Goal: Communication & Community: Answer question/provide support

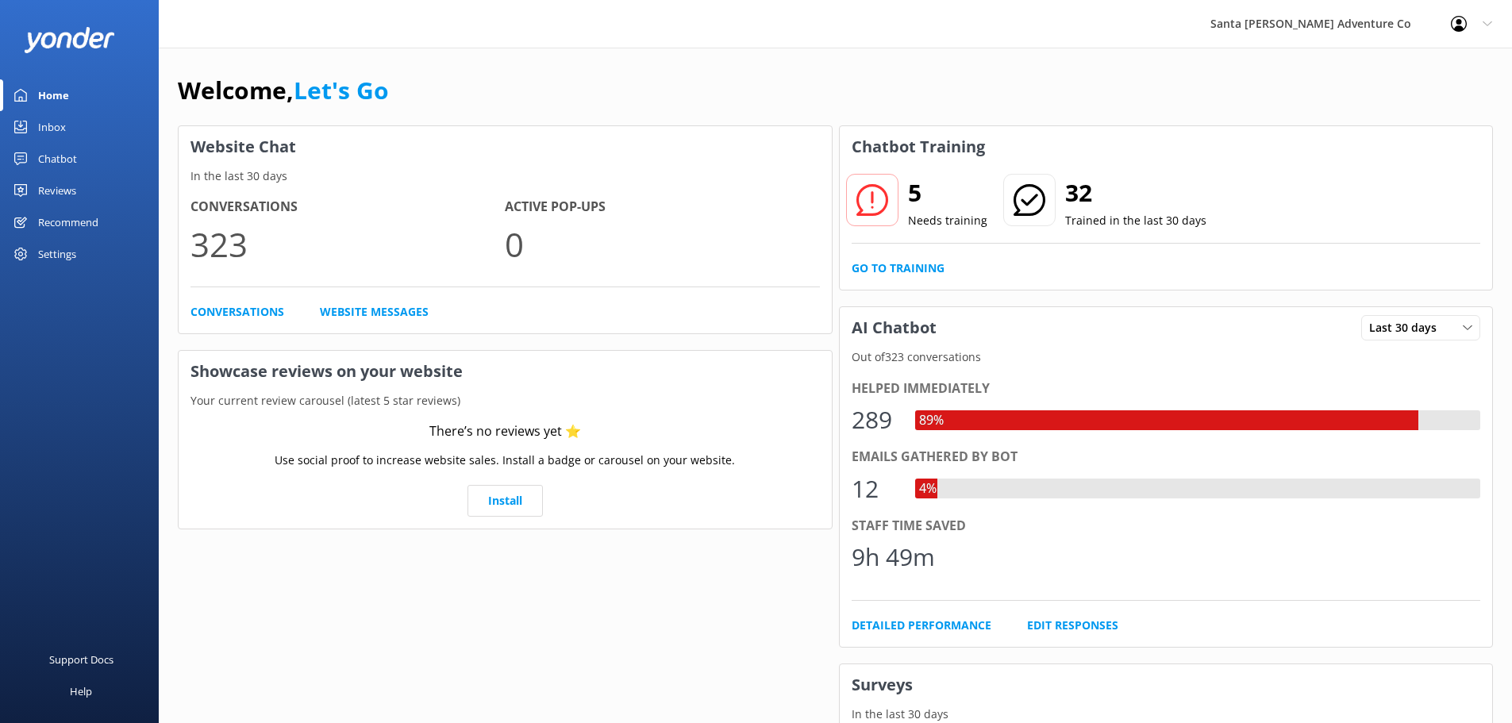
click at [26, 145] on link "Chatbot" at bounding box center [79, 159] width 159 height 32
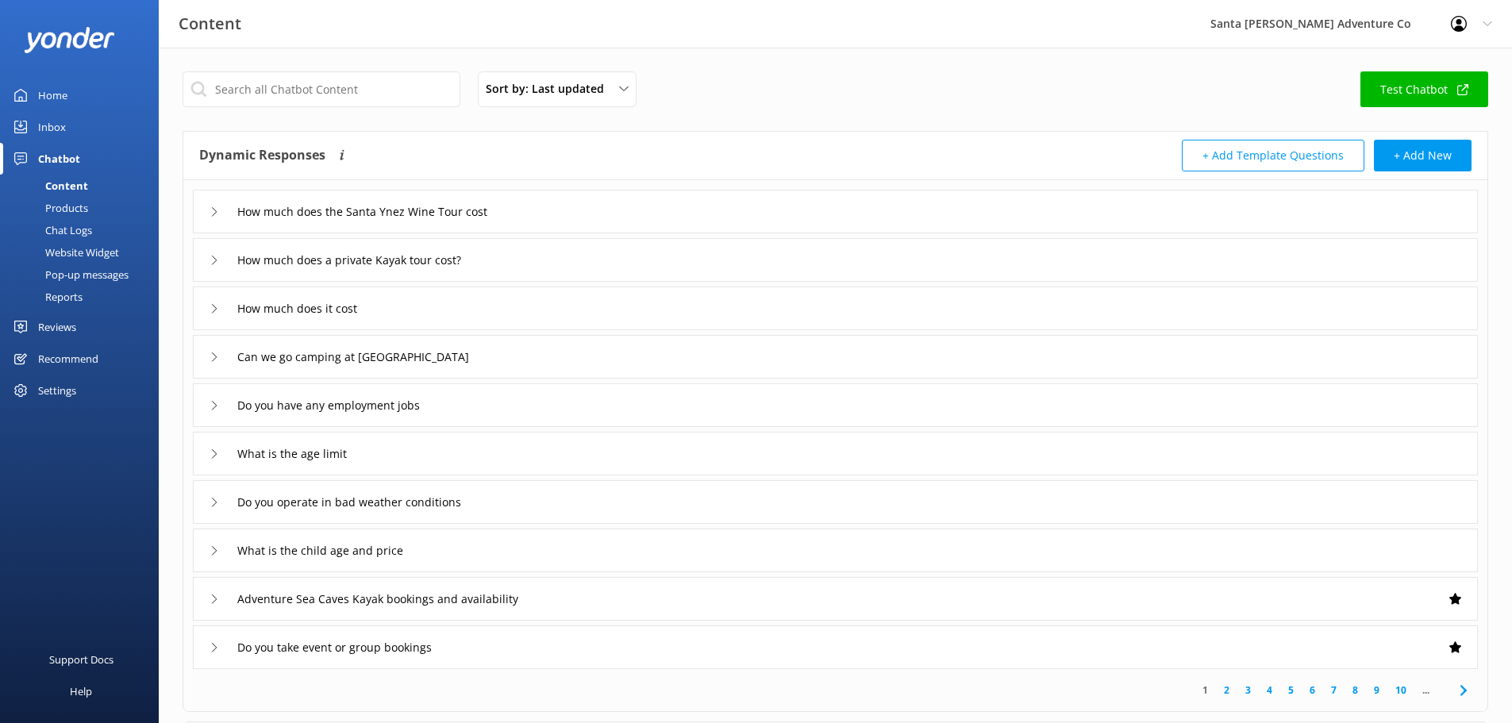
click at [40, 121] on div "Inbox" at bounding box center [52, 127] width 28 height 32
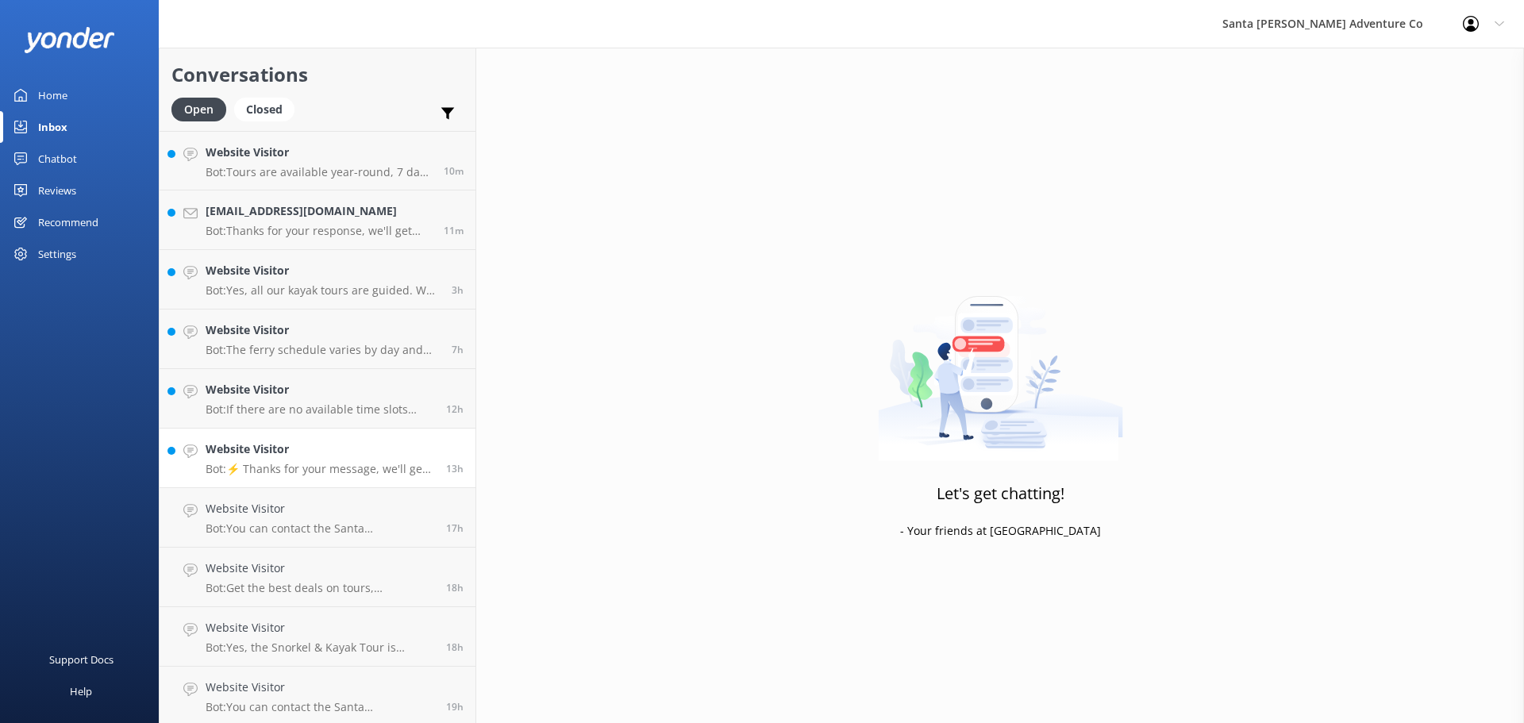
click at [303, 470] on p "Bot: ⚡ Thanks for your message, we'll get back to you as soon as we can. You're…" at bounding box center [320, 469] width 229 height 14
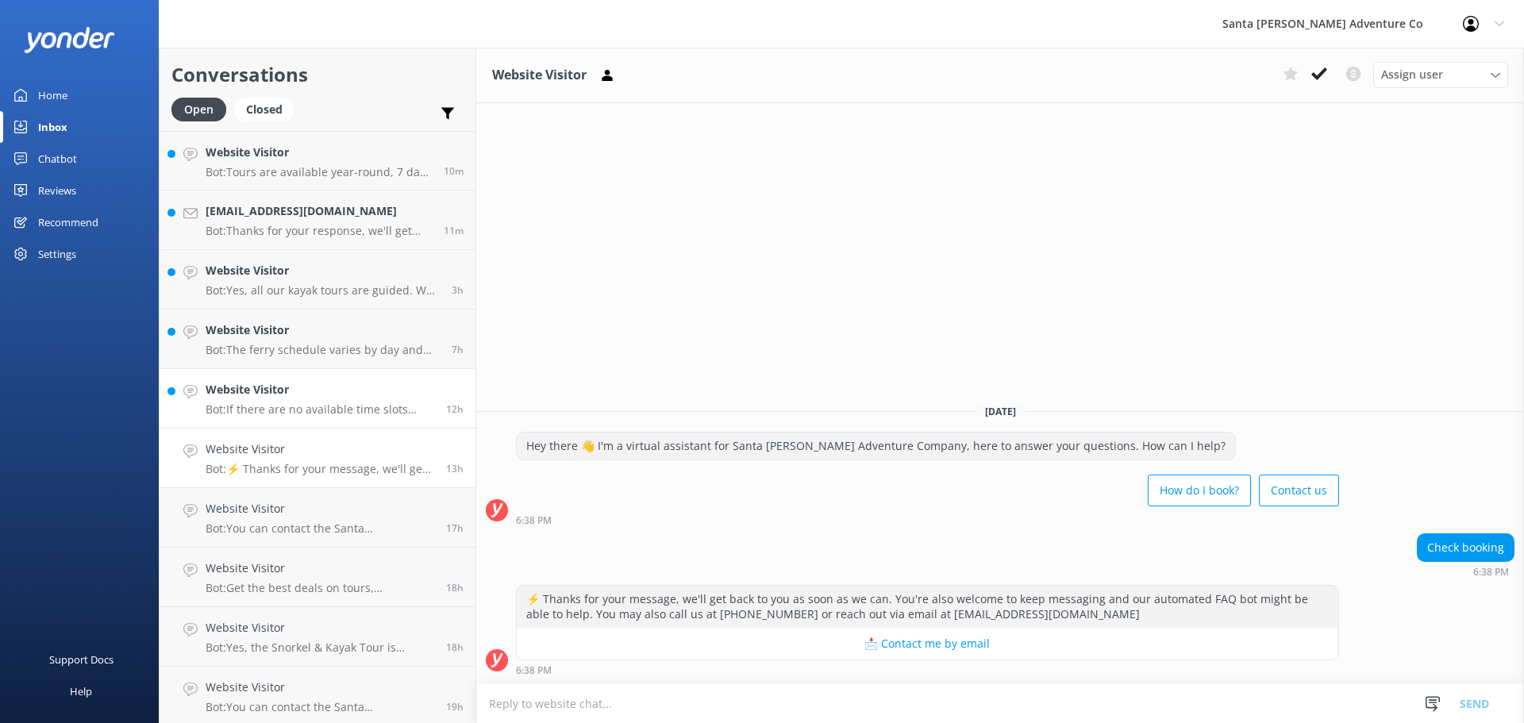
click at [312, 394] on h4 "Website Visitor" at bounding box center [320, 389] width 229 height 17
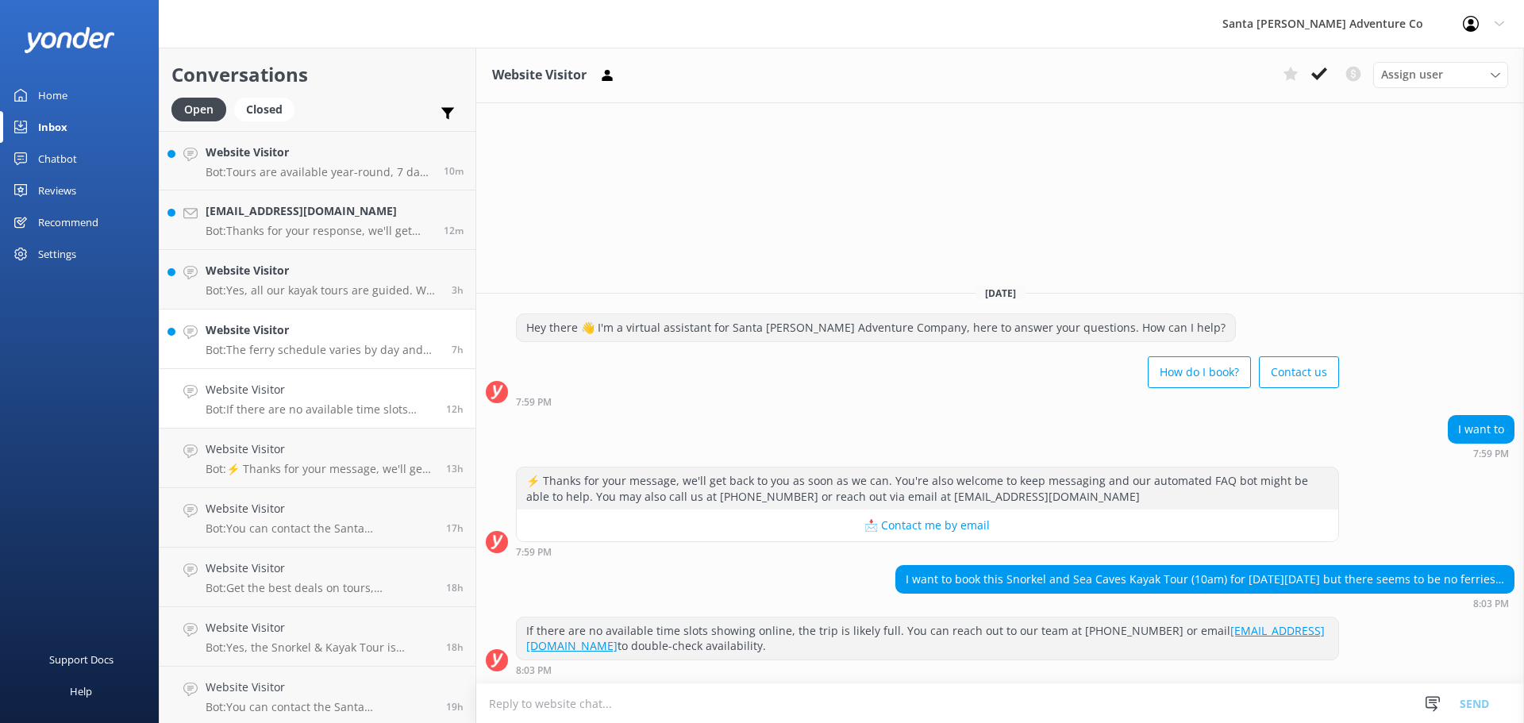
click at [325, 330] on h4 "Website Visitor" at bounding box center [323, 329] width 234 height 17
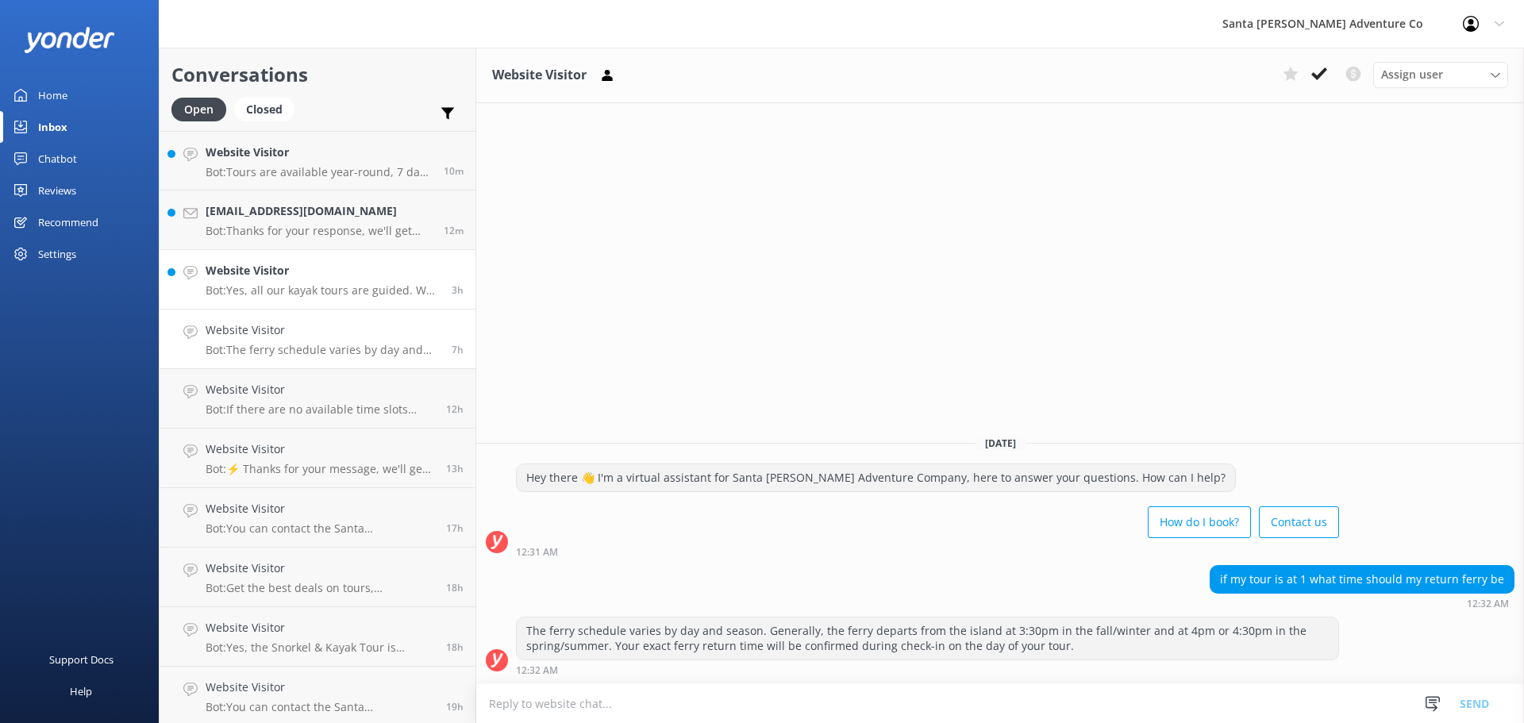
click at [303, 275] on h4 "Website Visitor" at bounding box center [323, 270] width 234 height 17
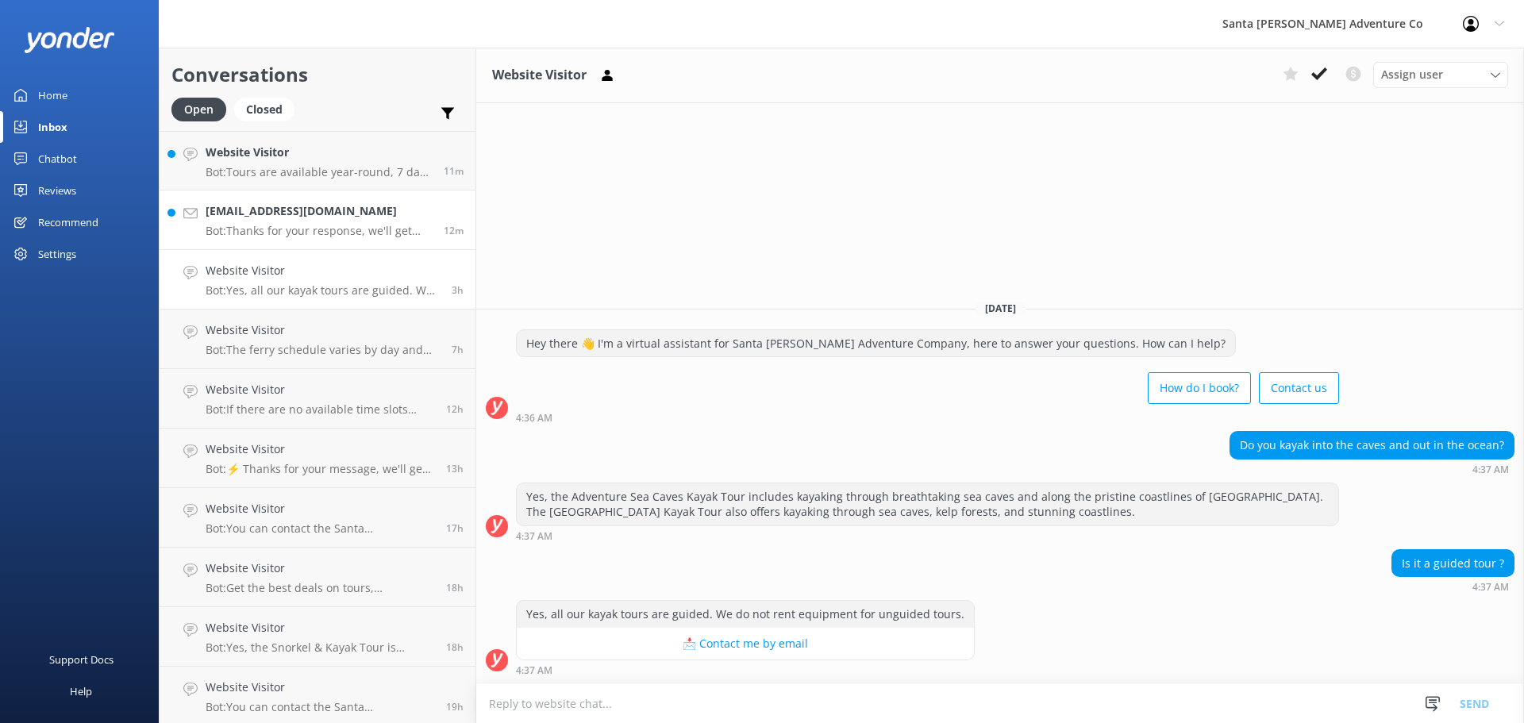
click at [291, 201] on link "gwhiz@gwhiz.biz Bot: Thanks for your response, we'll get back to you as soon as…" at bounding box center [318, 220] width 316 height 60
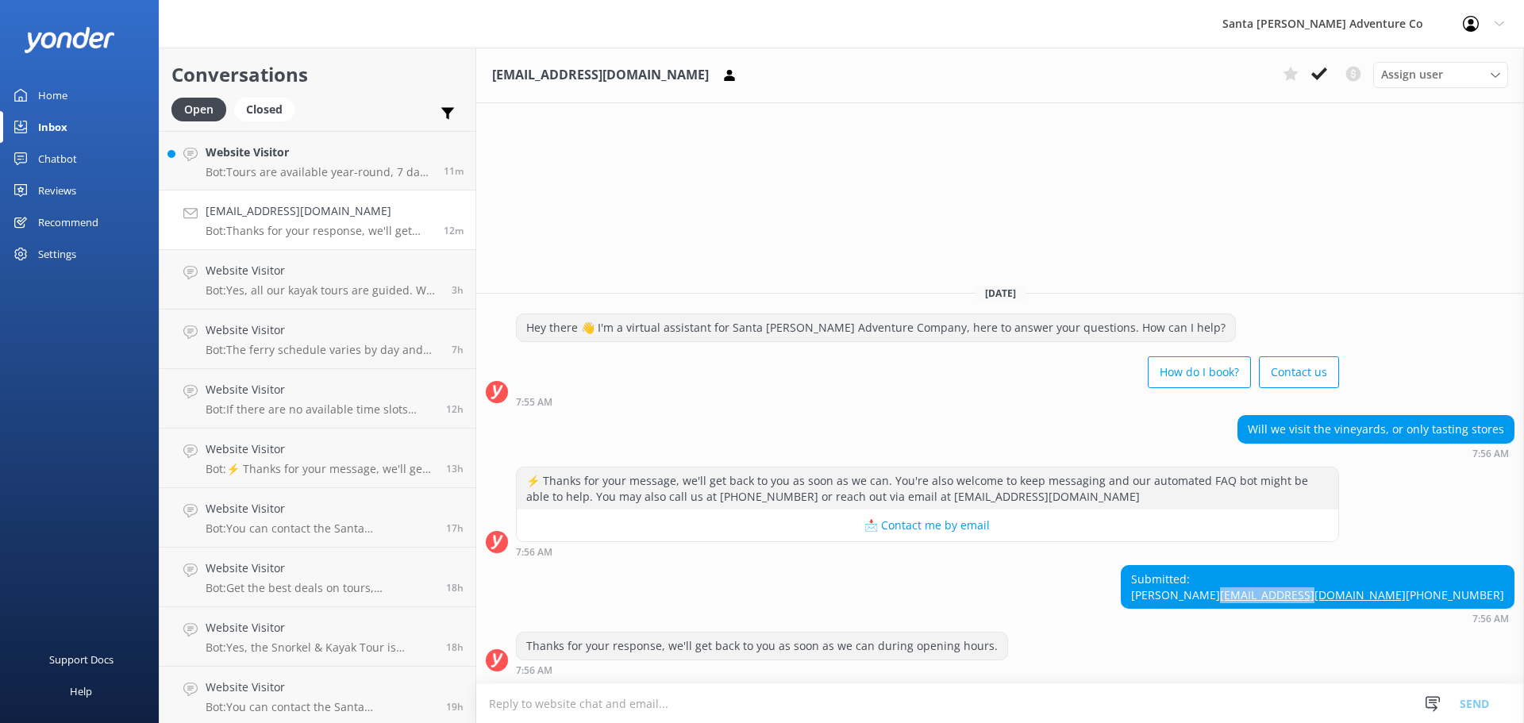
drag, startPoint x: 1414, startPoint y: 583, endPoint x: 1502, endPoint y: 582, distance: 87.3
click at [1502, 582] on div "Submitted: Michael Williams gwhiz@gwhiz.biz 805-499-1994" at bounding box center [1317, 587] width 392 height 42
copy link "[EMAIL_ADDRESS][DOMAIN_NAME]"
click at [810, 415] on div "Will we visit the vineyards, or only tasting stores 7:56 AM" at bounding box center [1000, 437] width 1048 height 44
click at [358, 179] on p "Bot: Tours are available year-round, 7 days per week. You can check availabilit…" at bounding box center [319, 172] width 226 height 14
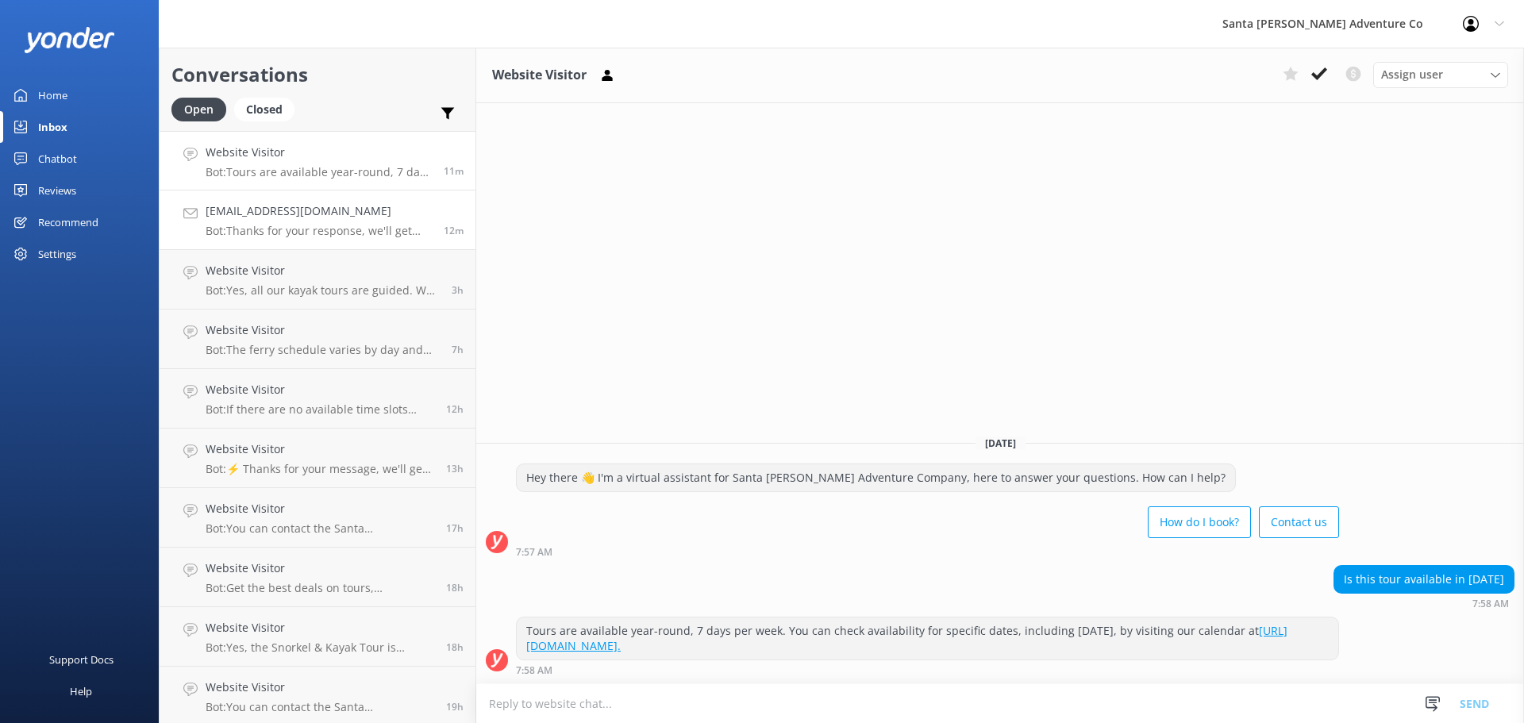
click at [265, 217] on h4 "[EMAIL_ADDRESS][DOMAIN_NAME]" at bounding box center [319, 210] width 226 height 17
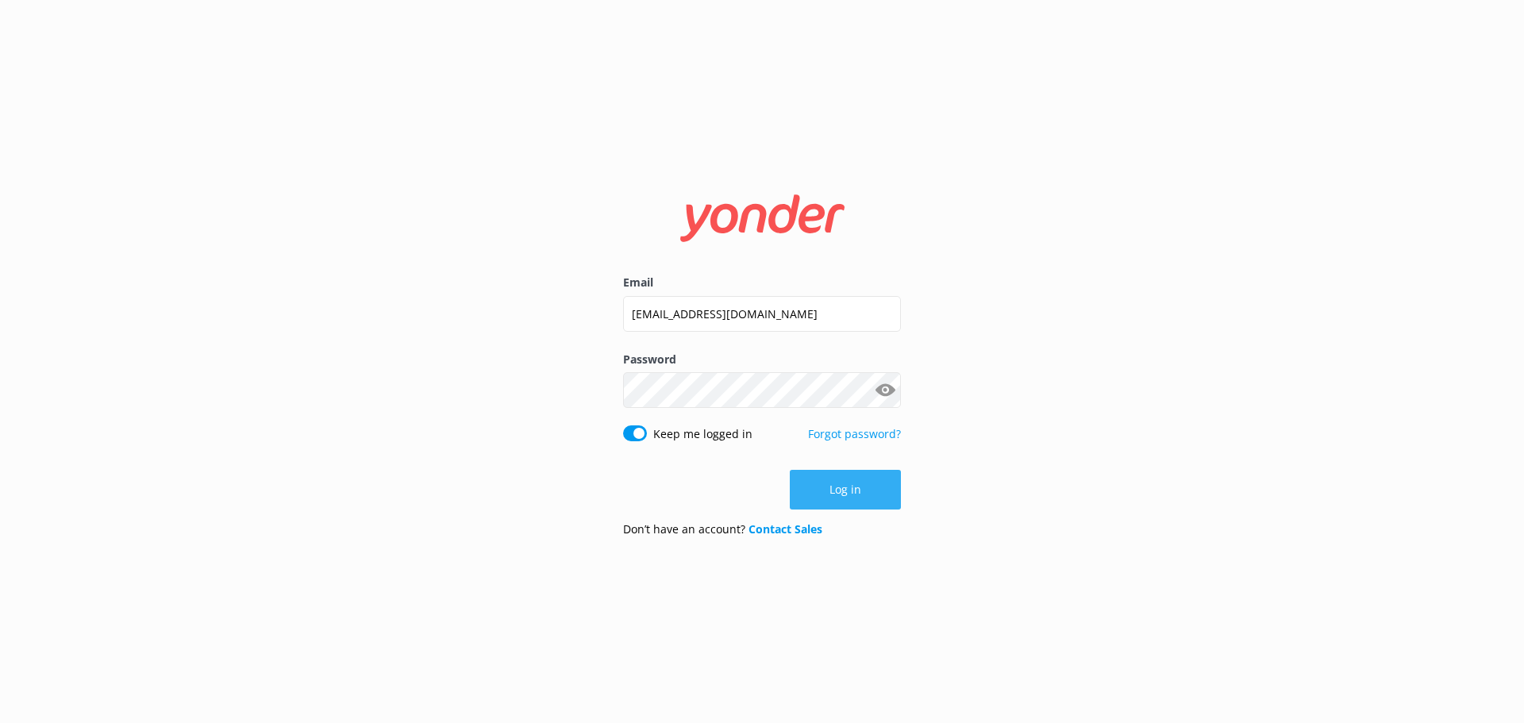
click at [832, 501] on button "Log in" at bounding box center [845, 490] width 111 height 40
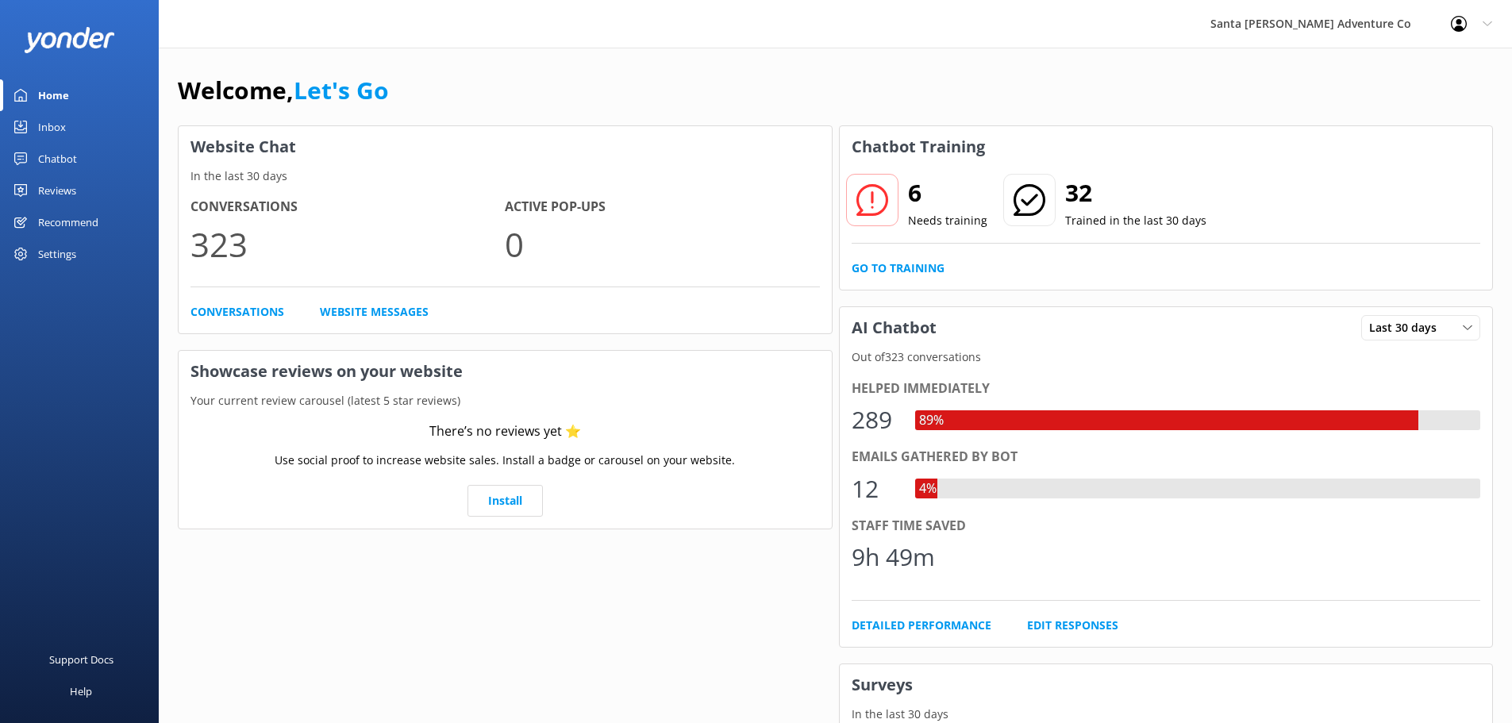
click at [63, 150] on div "Chatbot" at bounding box center [57, 159] width 39 height 32
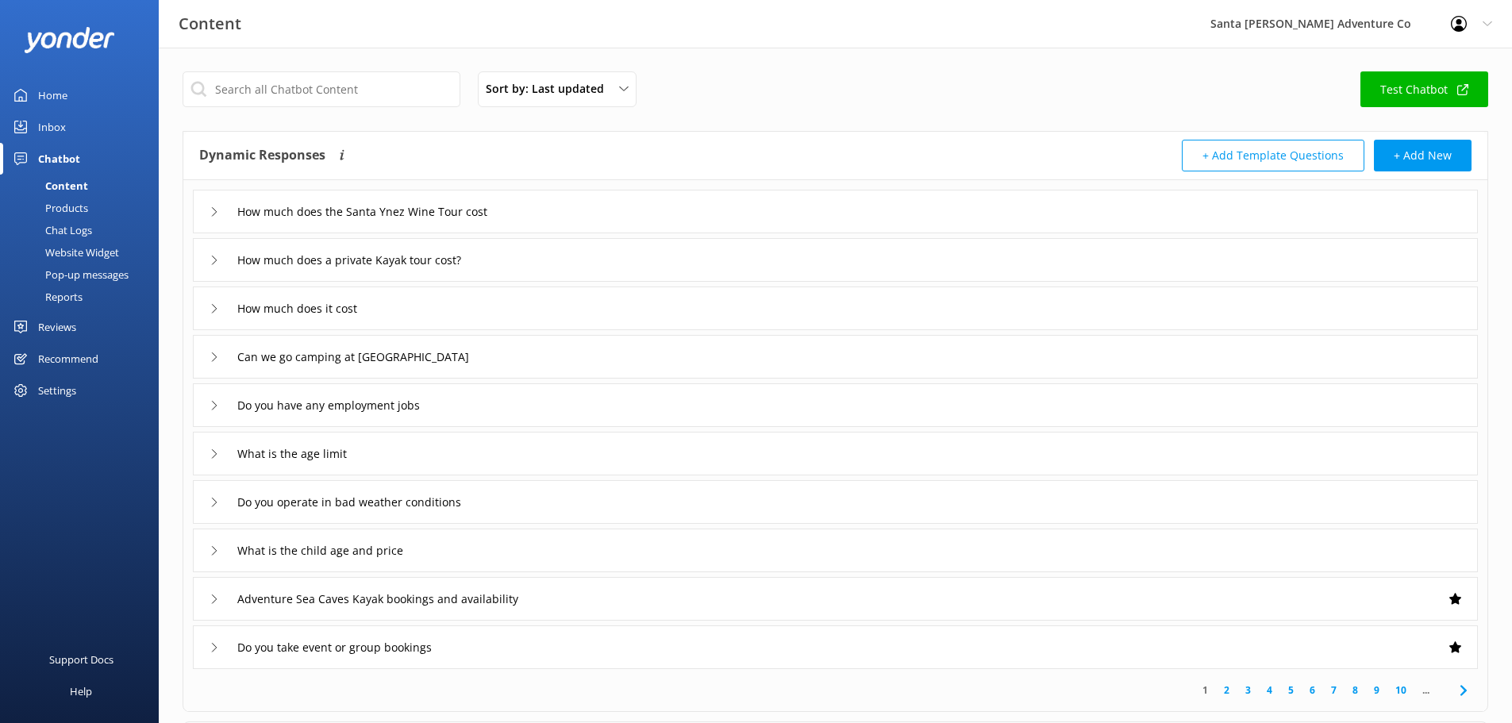
click at [71, 113] on link "Inbox" at bounding box center [79, 127] width 159 height 32
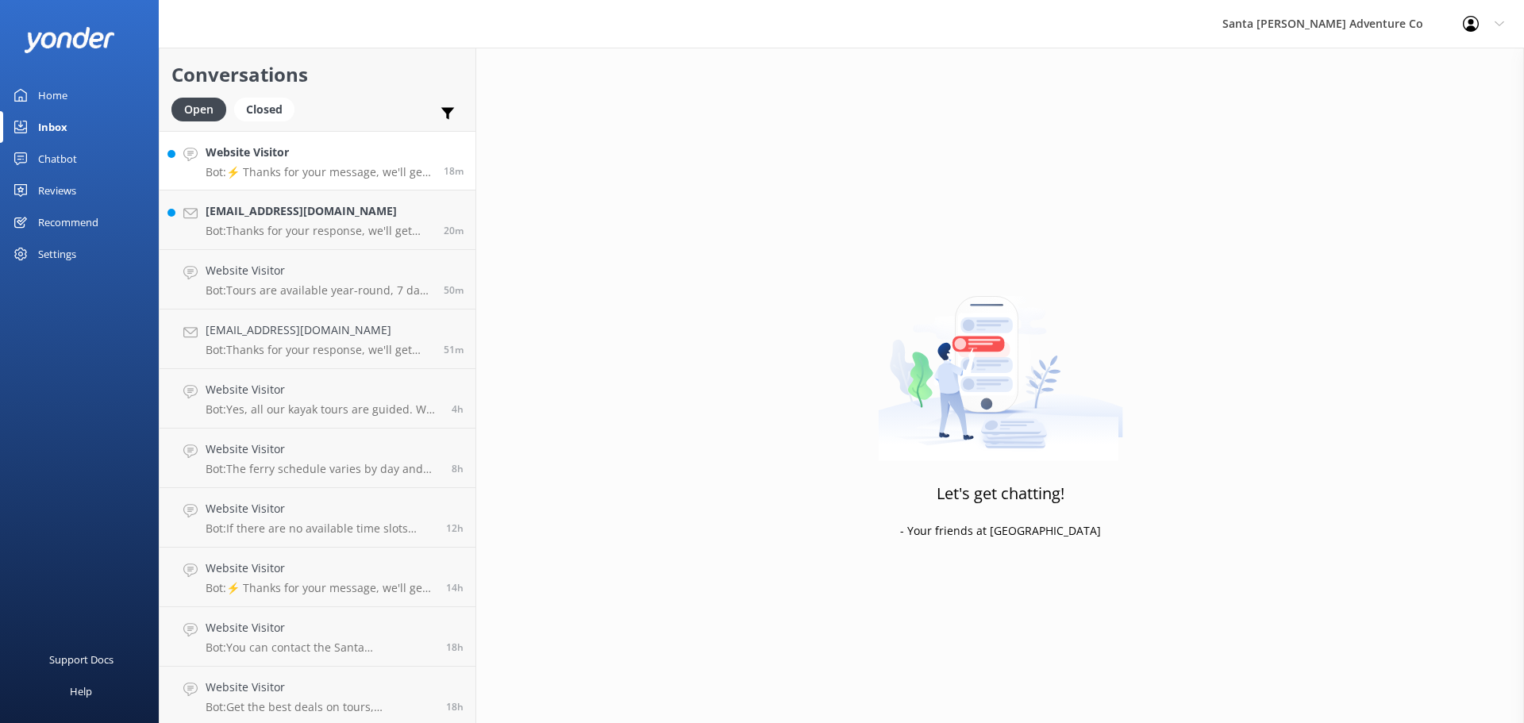
click at [325, 161] on h4 "Website Visitor" at bounding box center [319, 152] width 226 height 17
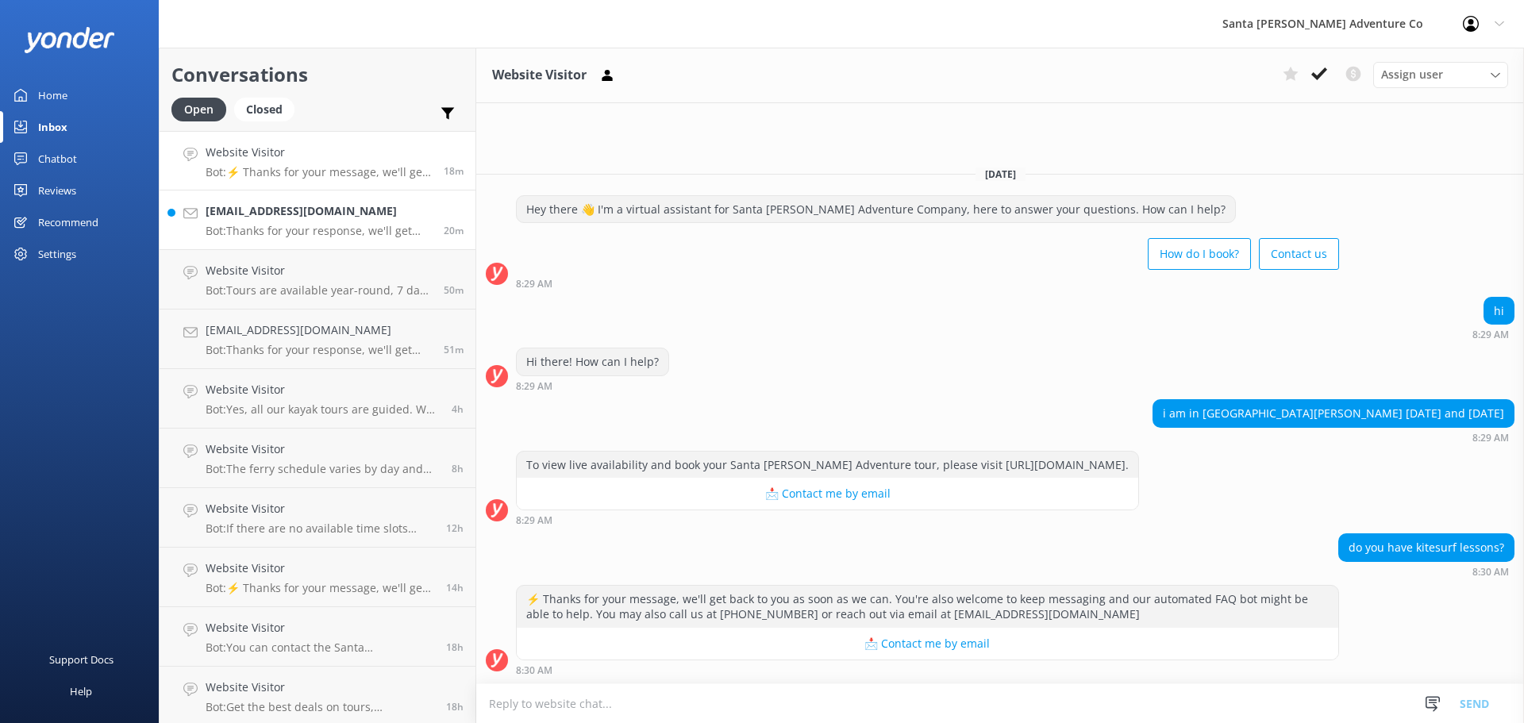
click at [317, 229] on p "Bot: Thanks for your response, we'll get back to you as soon as we can during o…" at bounding box center [319, 231] width 226 height 14
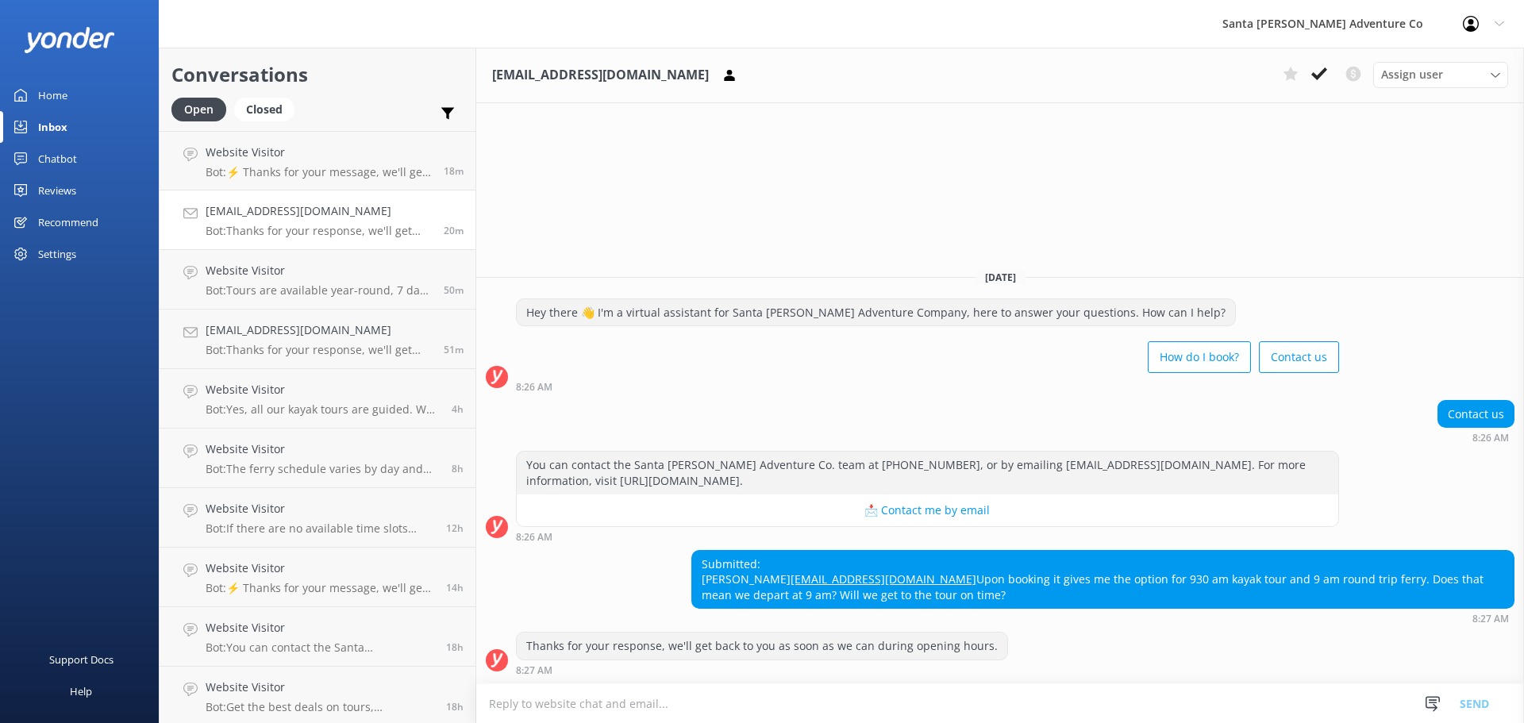
click at [670, 703] on textarea at bounding box center [1000, 703] width 1048 height 39
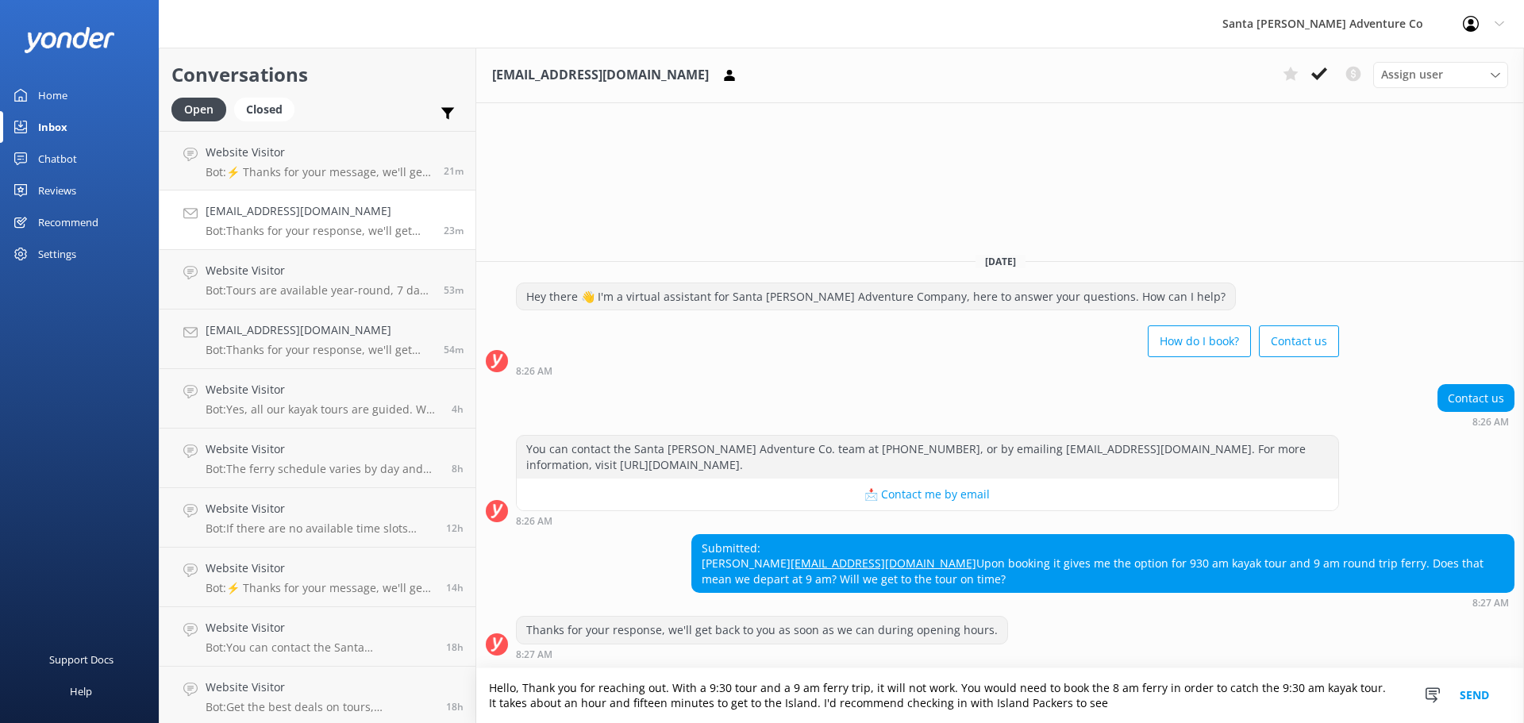
click at [1119, 706] on textarea "Hello, Thank you for reaching out. With a 9:30 tour and a 9 am ferry trip, it w…" at bounding box center [1000, 695] width 1048 height 55
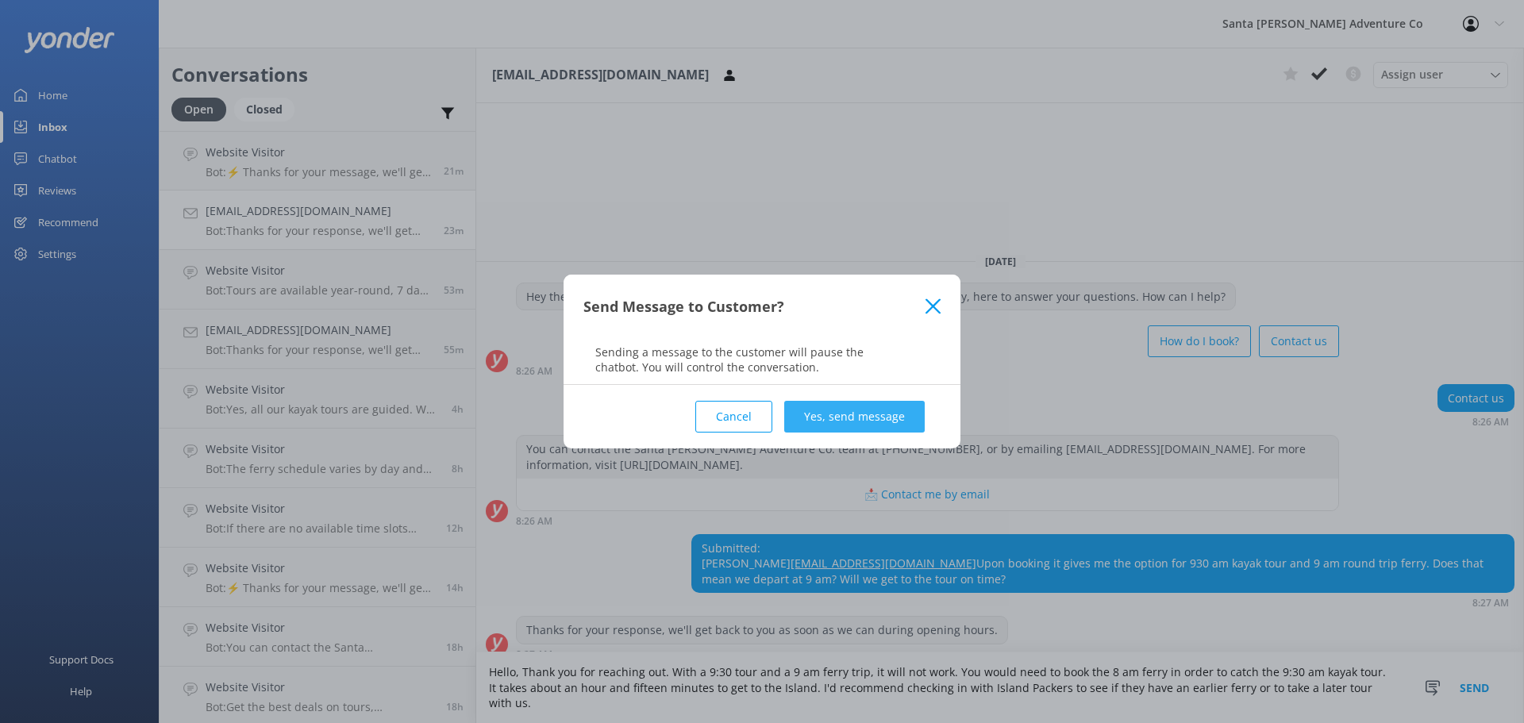
type textarea "Hello, Thank you for reaching out. With a 9:30 tour and a 9 am ferry trip, it w…"
click at [825, 421] on button "Yes, send message" at bounding box center [854, 417] width 140 height 32
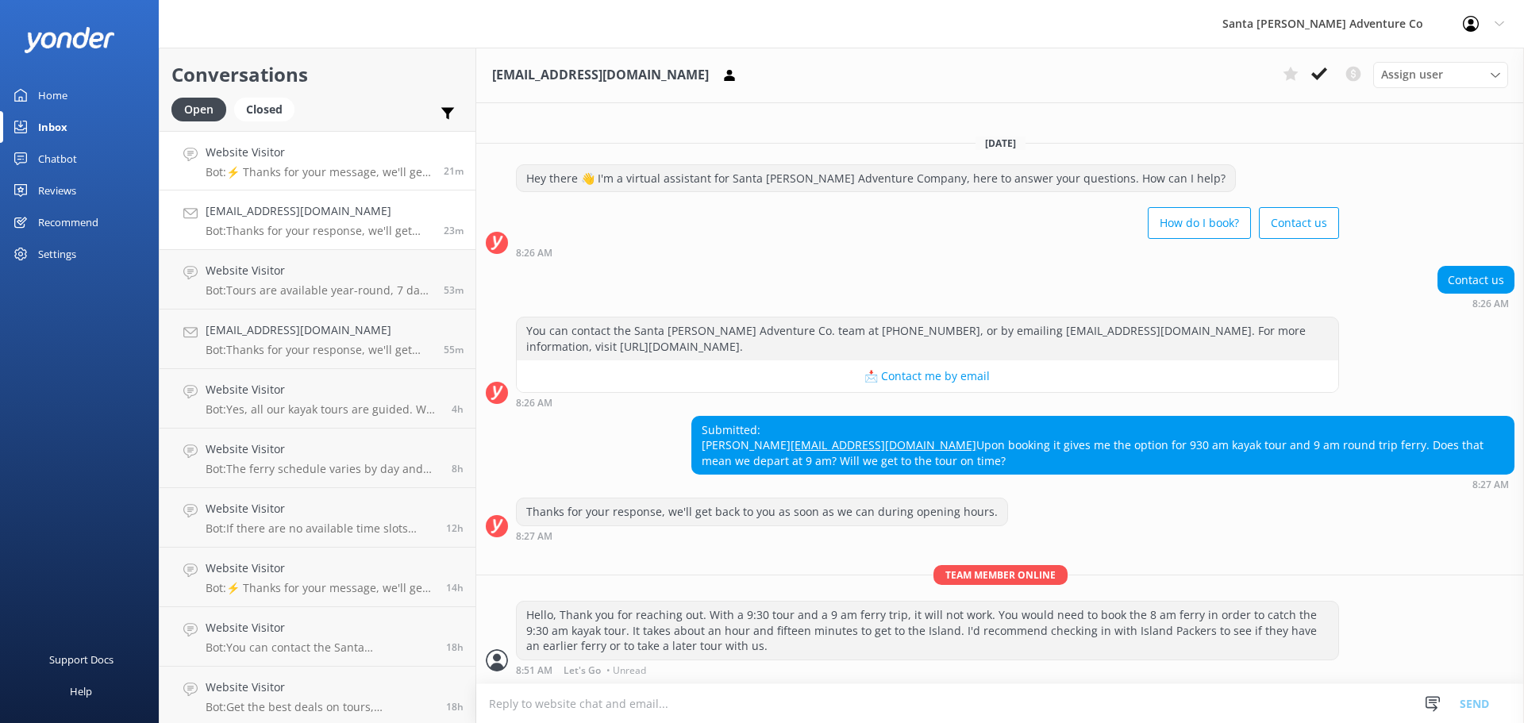
click at [289, 152] on h4 "Website Visitor" at bounding box center [319, 152] width 226 height 17
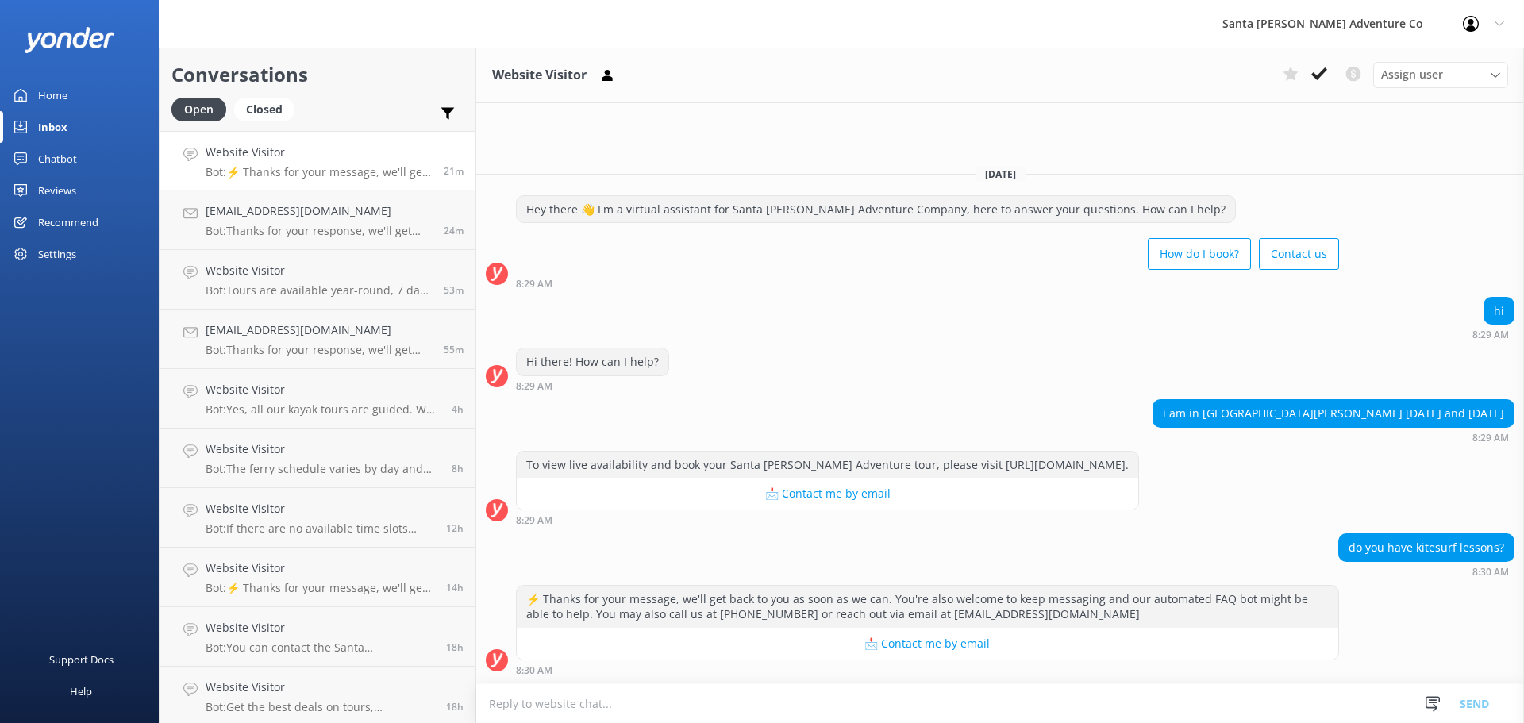
click at [943, 694] on textarea at bounding box center [1000, 703] width 1048 height 39
type textarea "H"
click at [294, 157] on h4 "Website Visitor" at bounding box center [319, 152] width 226 height 17
click at [267, 148] on h4 "Website Visitor" at bounding box center [319, 152] width 226 height 17
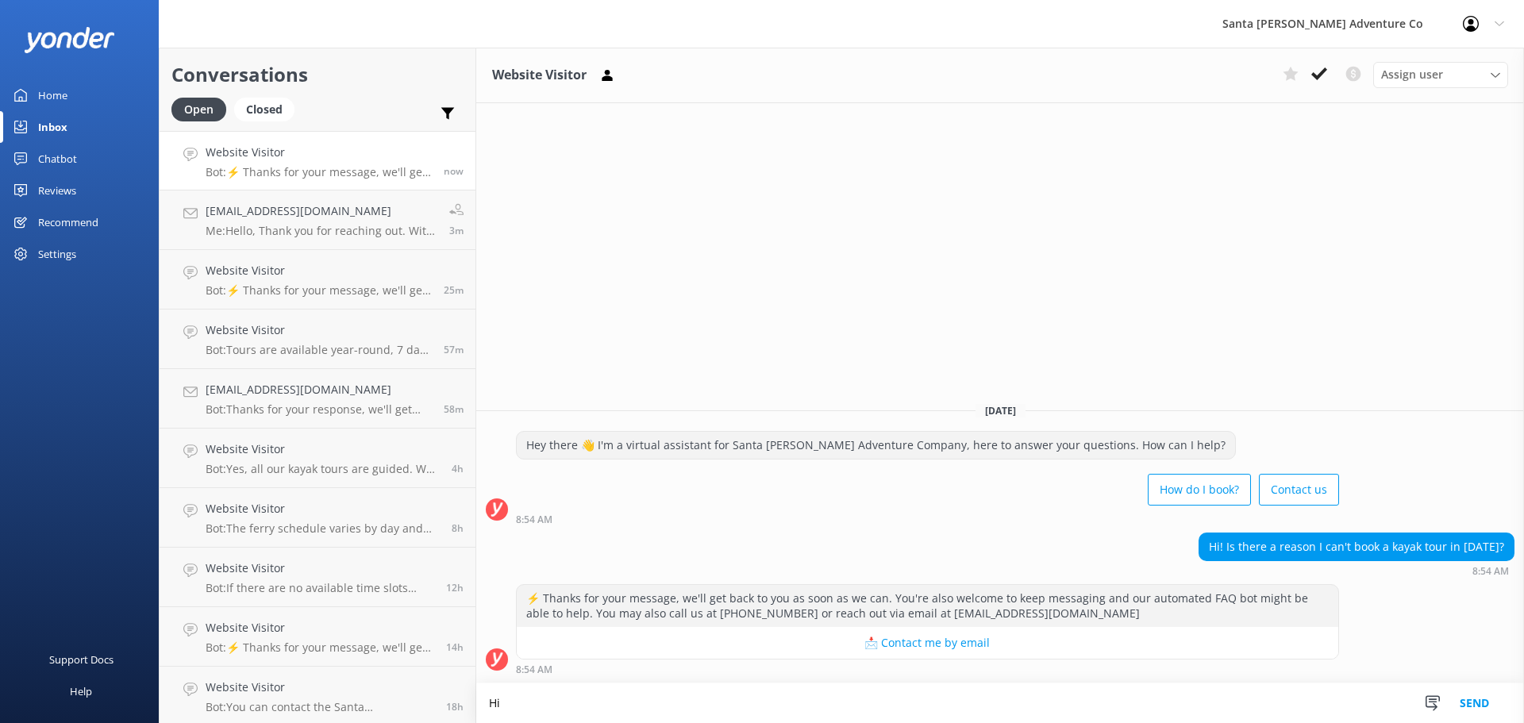
type textarea "H"
click at [952, 696] on textarea "Hello, Yes there is. We do not having our tours scheduled yet for March. Please…" at bounding box center [1000, 703] width 1048 height 40
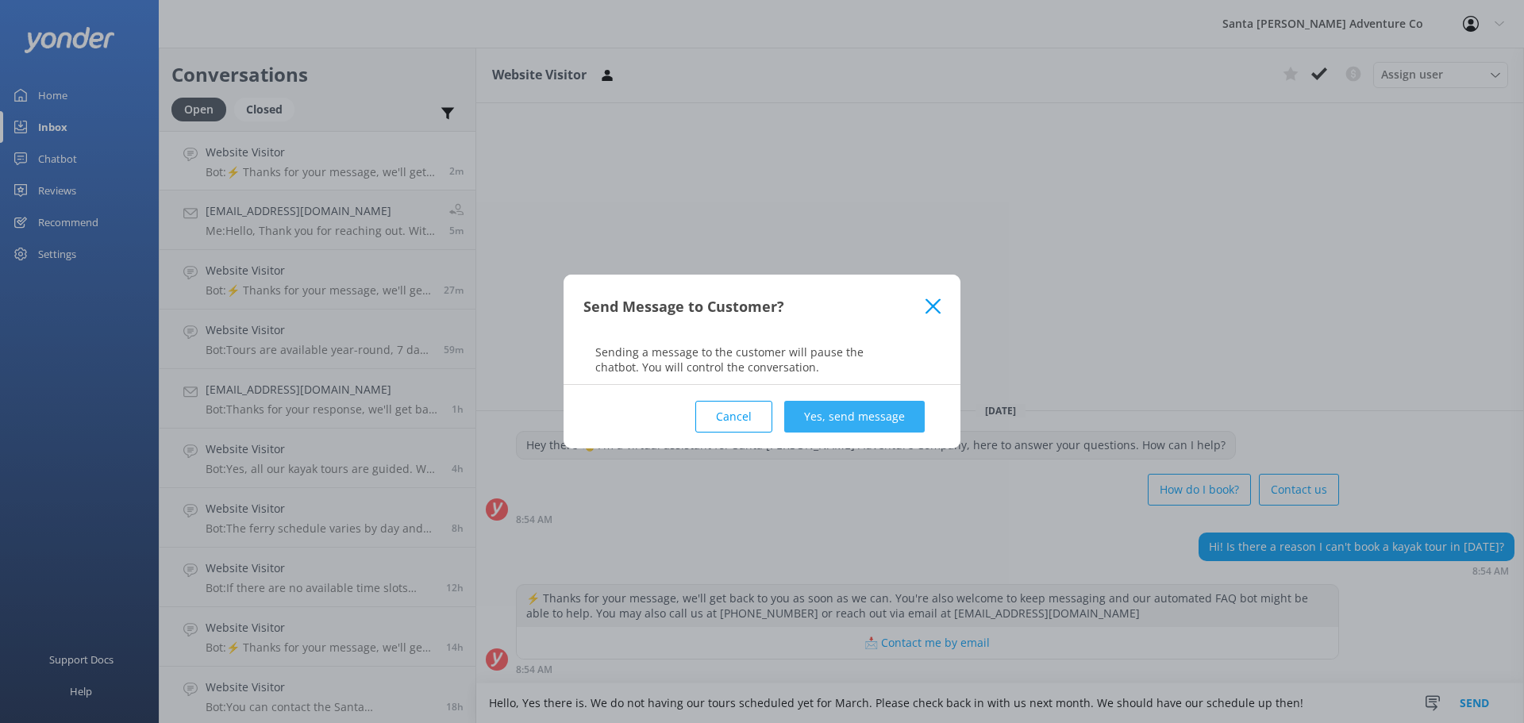
type textarea "Hello, Yes there is. We do not having our tours scheduled yet for March. Please…"
click at [871, 414] on button "Yes, send message" at bounding box center [854, 417] width 140 height 32
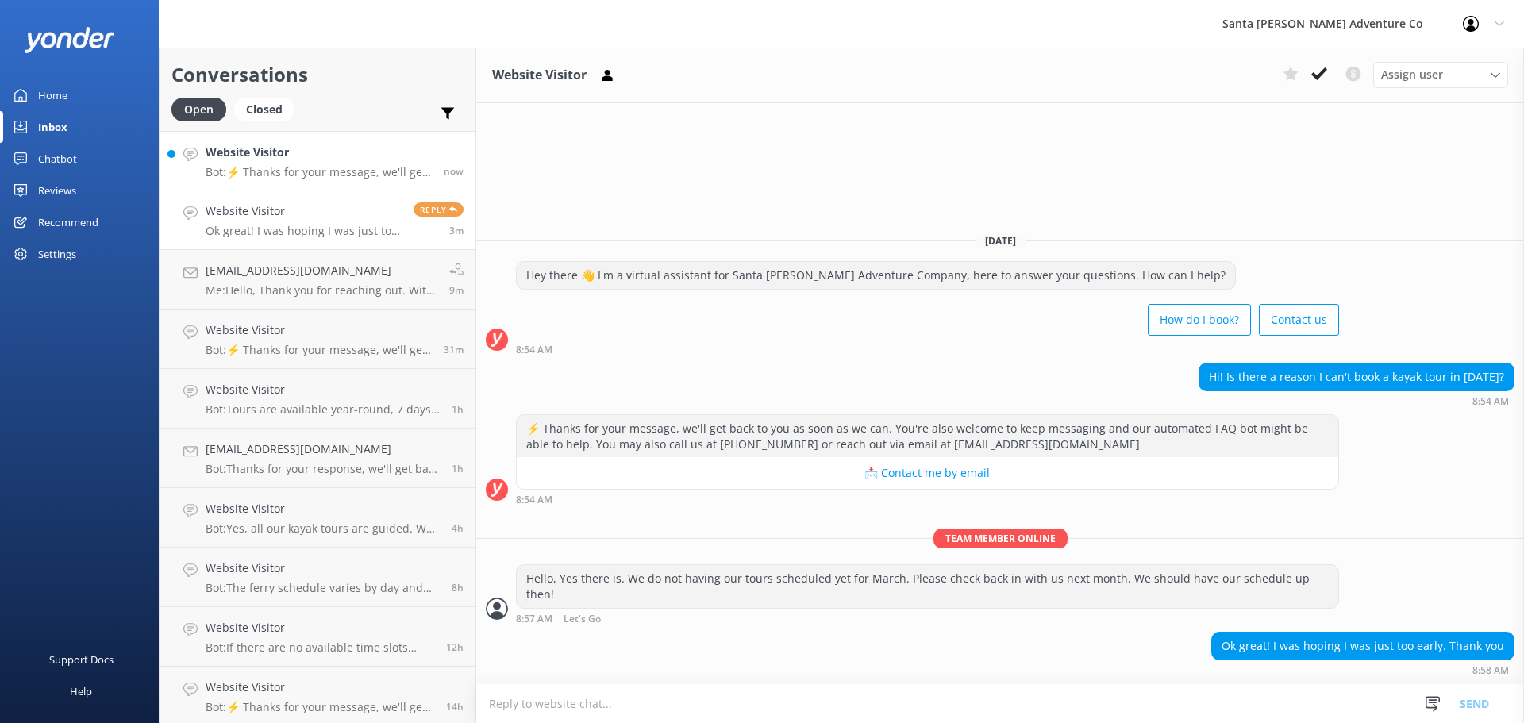
click at [310, 172] on p "Bot: ⚡ Thanks for your message, we'll get back to you as soon as we can. You're…" at bounding box center [319, 172] width 226 height 14
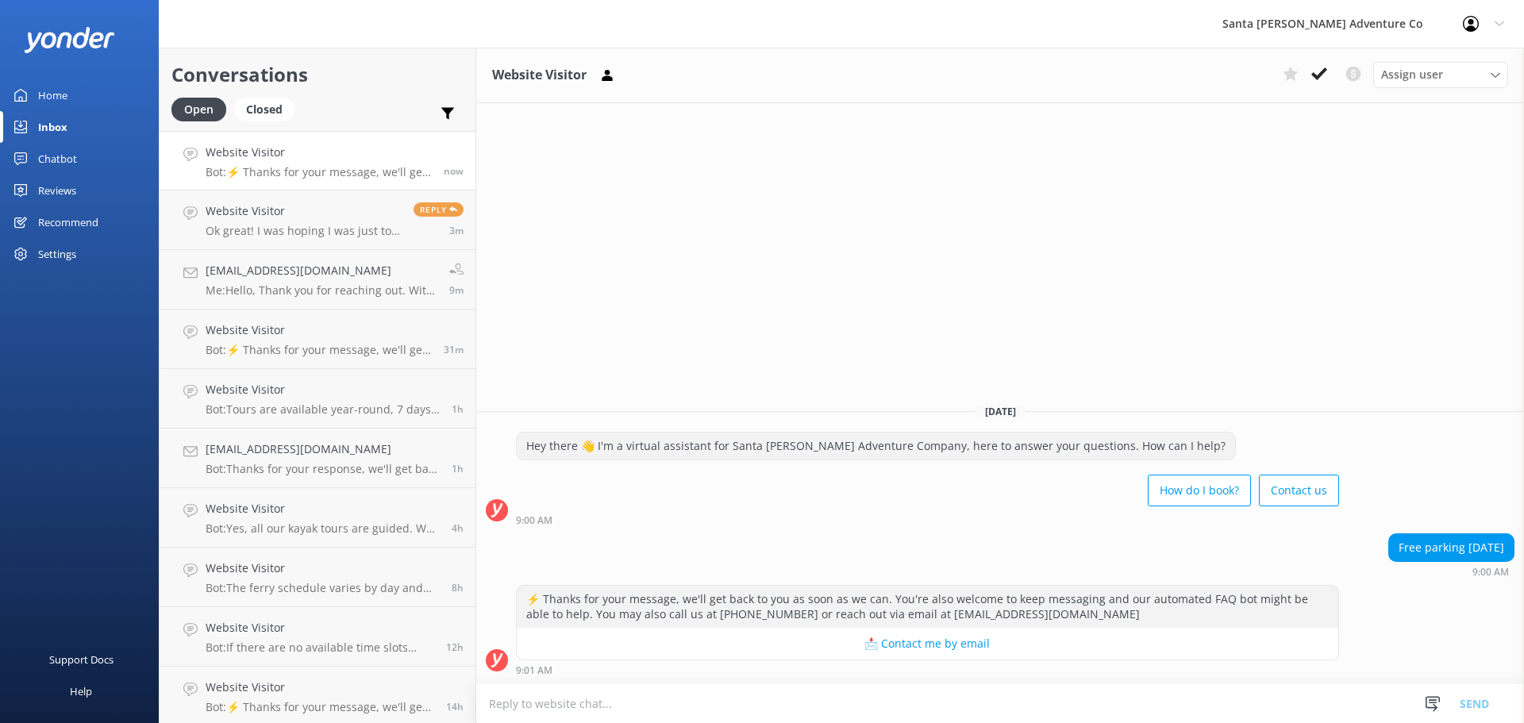
click at [637, 704] on textarea at bounding box center [1000, 703] width 1048 height 39
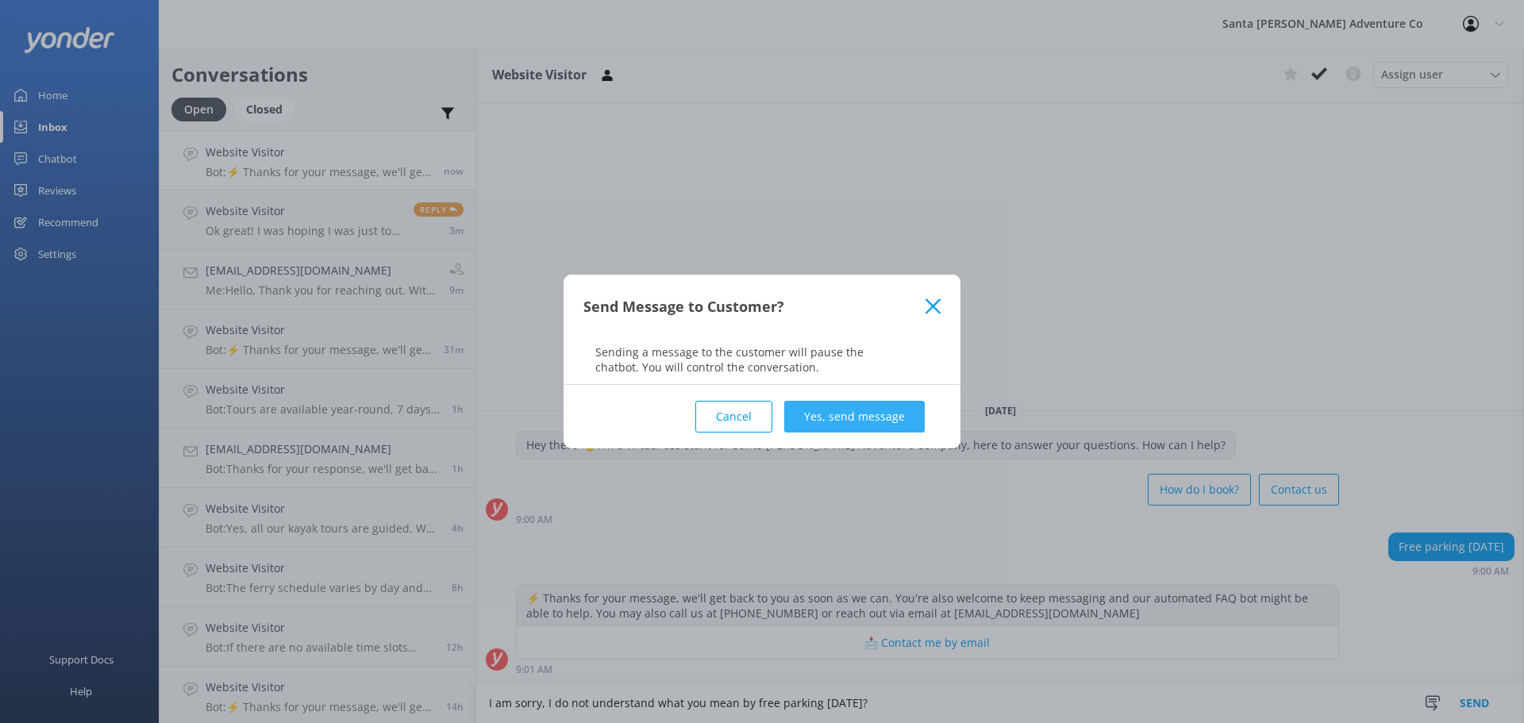
type textarea "I am sorry, I do not understand what you mean by free parking [DATE]?"
click at [883, 408] on button "Yes, send message" at bounding box center [854, 417] width 140 height 32
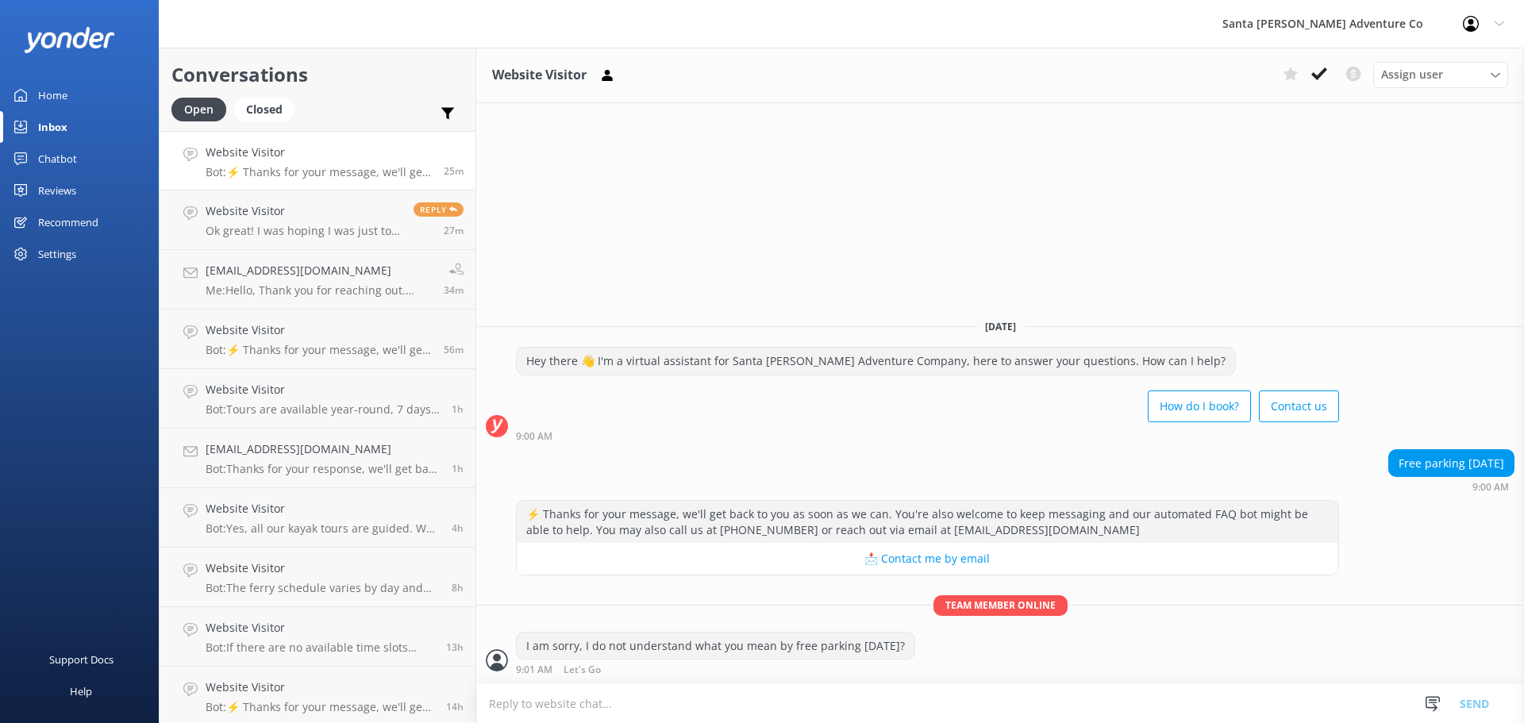
click at [292, 171] on p "Bot: ⚡ Thanks for your message, we'll get back to you as soon as we can. You're…" at bounding box center [319, 172] width 226 height 14
click at [292, 173] on p "Bot: ⚡ Thanks for your message, we'll get back to you as soon as we can. You're…" at bounding box center [319, 172] width 226 height 14
click at [334, 205] on h4 "Website Visitor" at bounding box center [304, 210] width 196 height 17
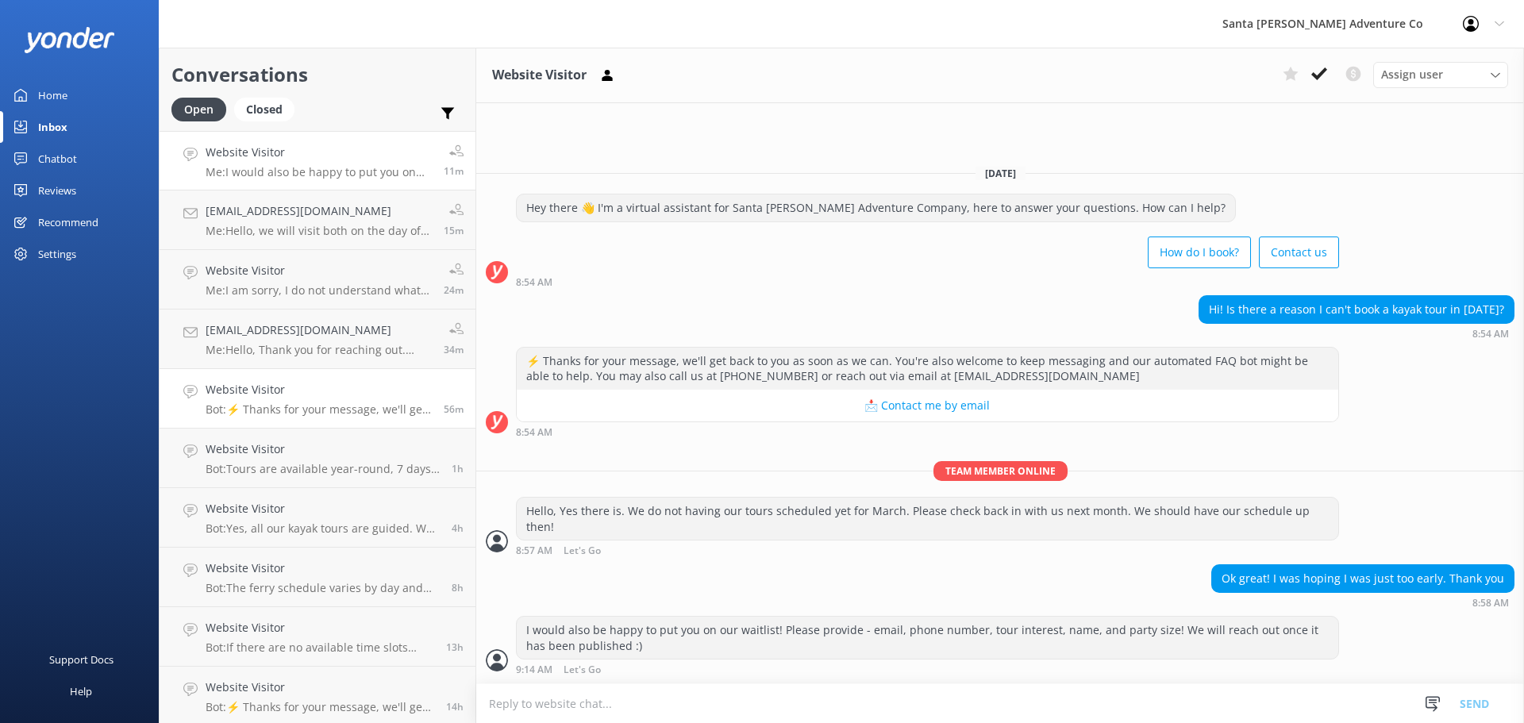
click at [321, 403] on p "Bot: ⚡ Thanks for your message, we'll get back to you as soon as we can. You're…" at bounding box center [319, 409] width 226 height 14
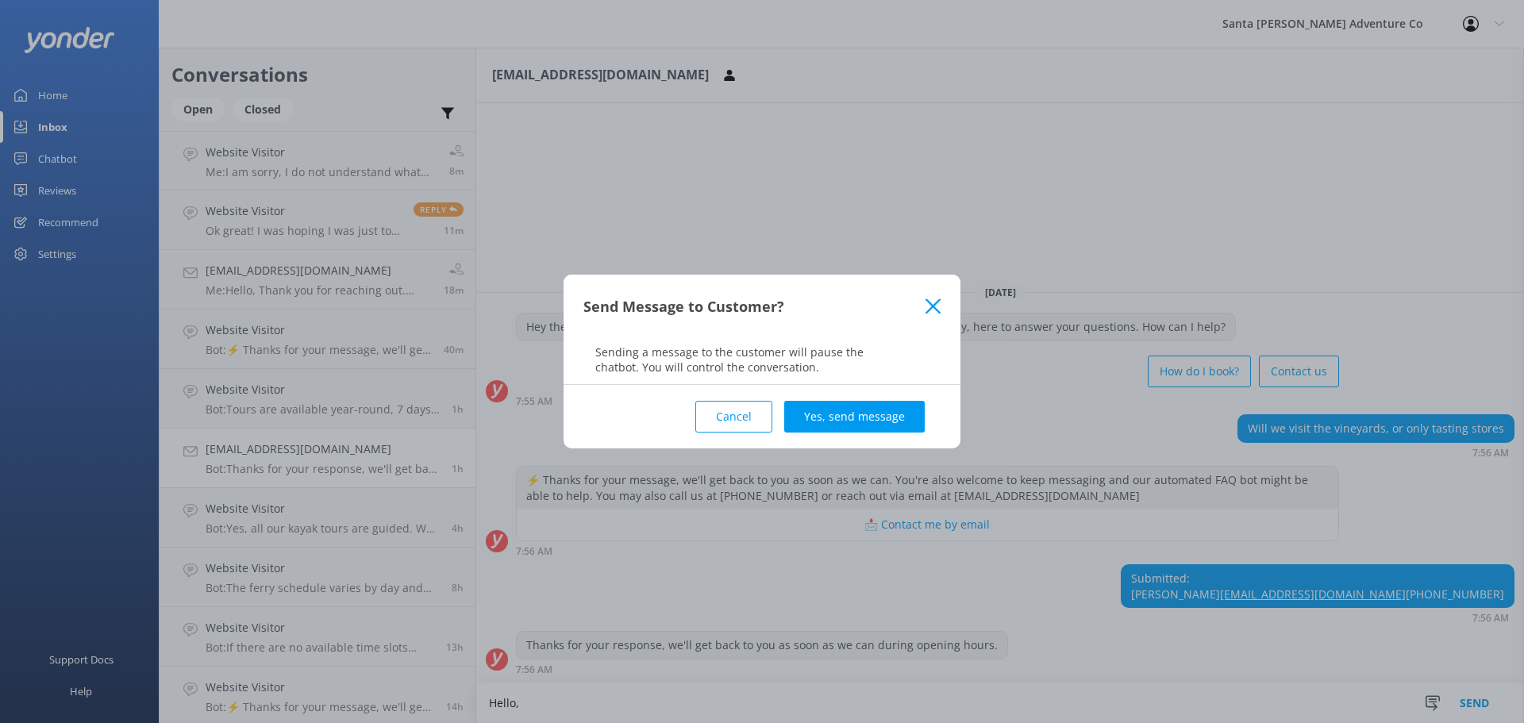
click at [921, 301] on div "Send Message to Customer?" at bounding box center [754, 307] width 342 height 26
click at [930, 304] on use at bounding box center [932, 305] width 15 height 15
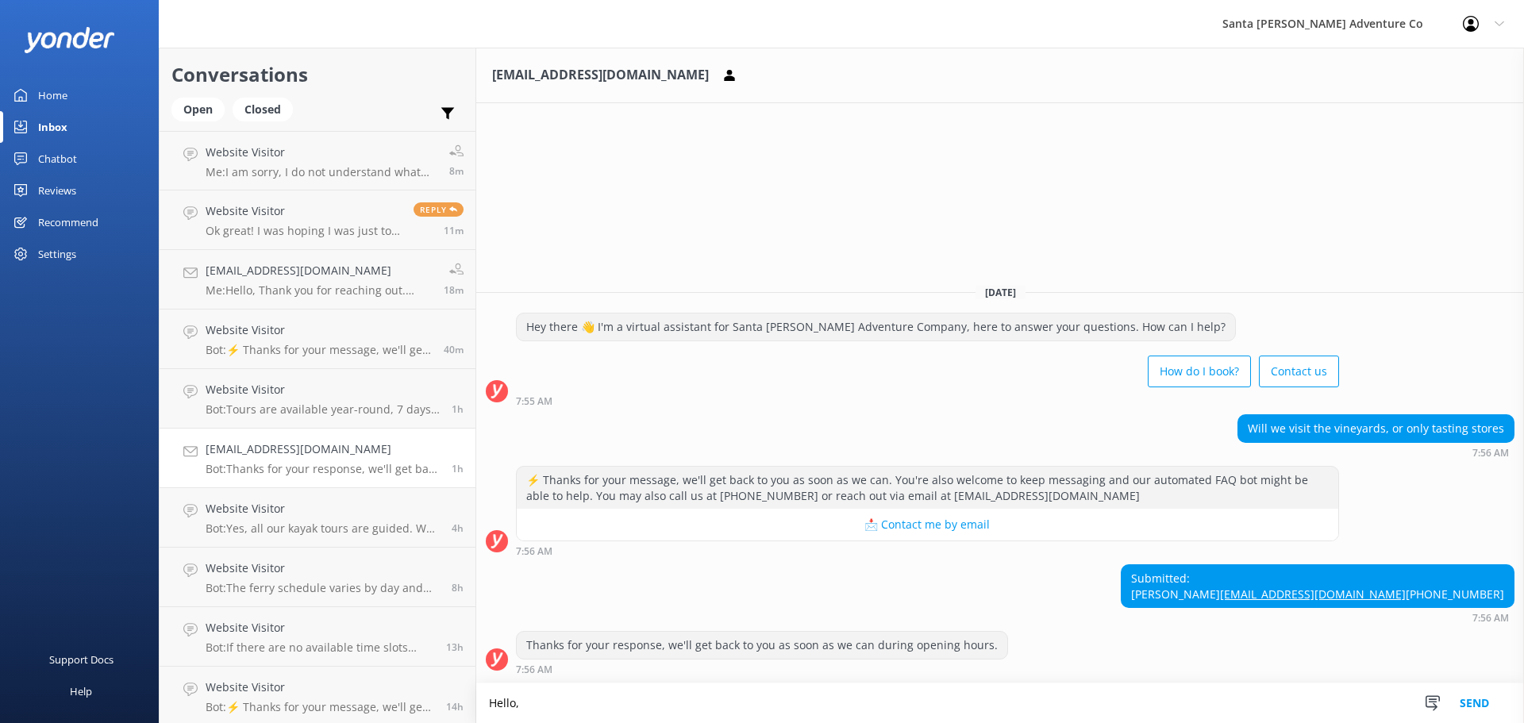
click at [944, 702] on textarea "Hello," at bounding box center [1000, 703] width 1048 height 40
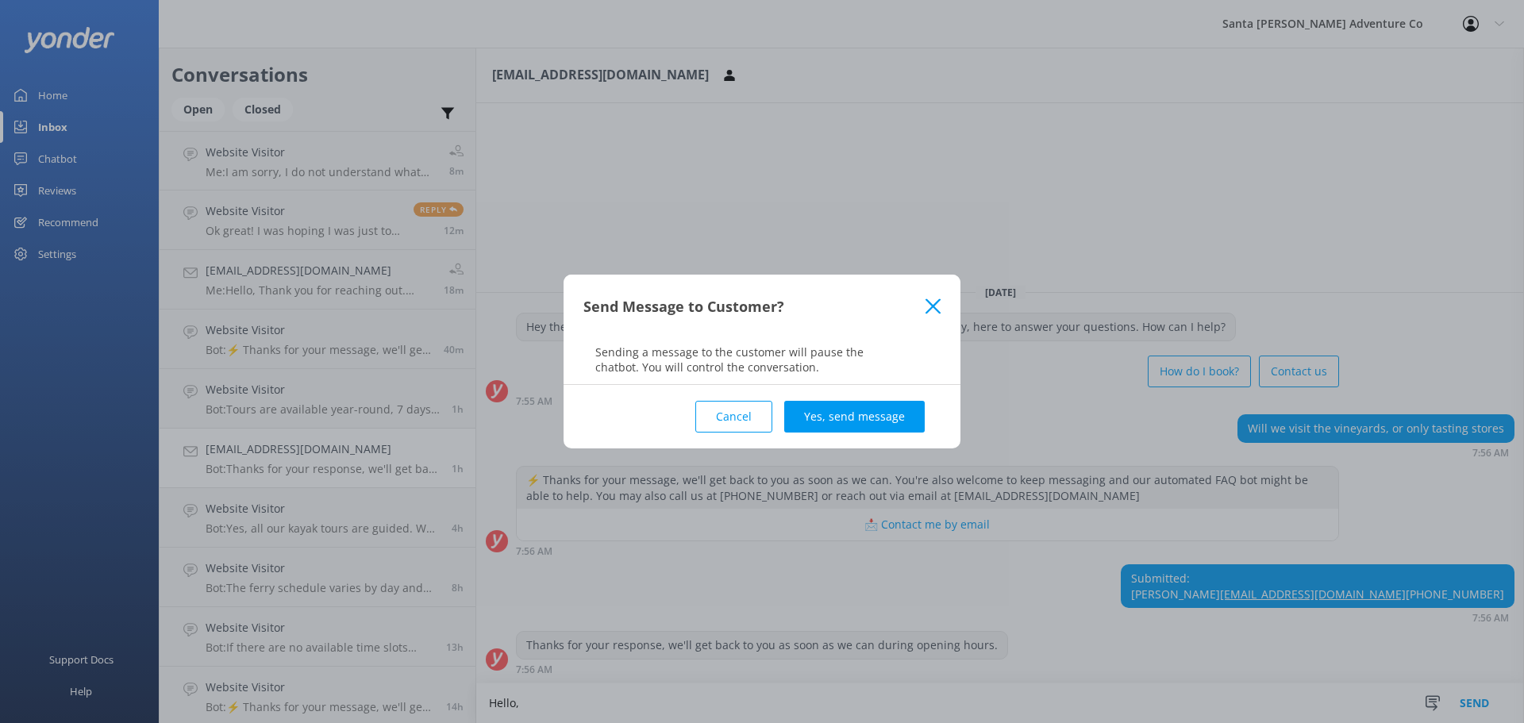
click at [724, 405] on button "Cancel" at bounding box center [733, 417] width 77 height 32
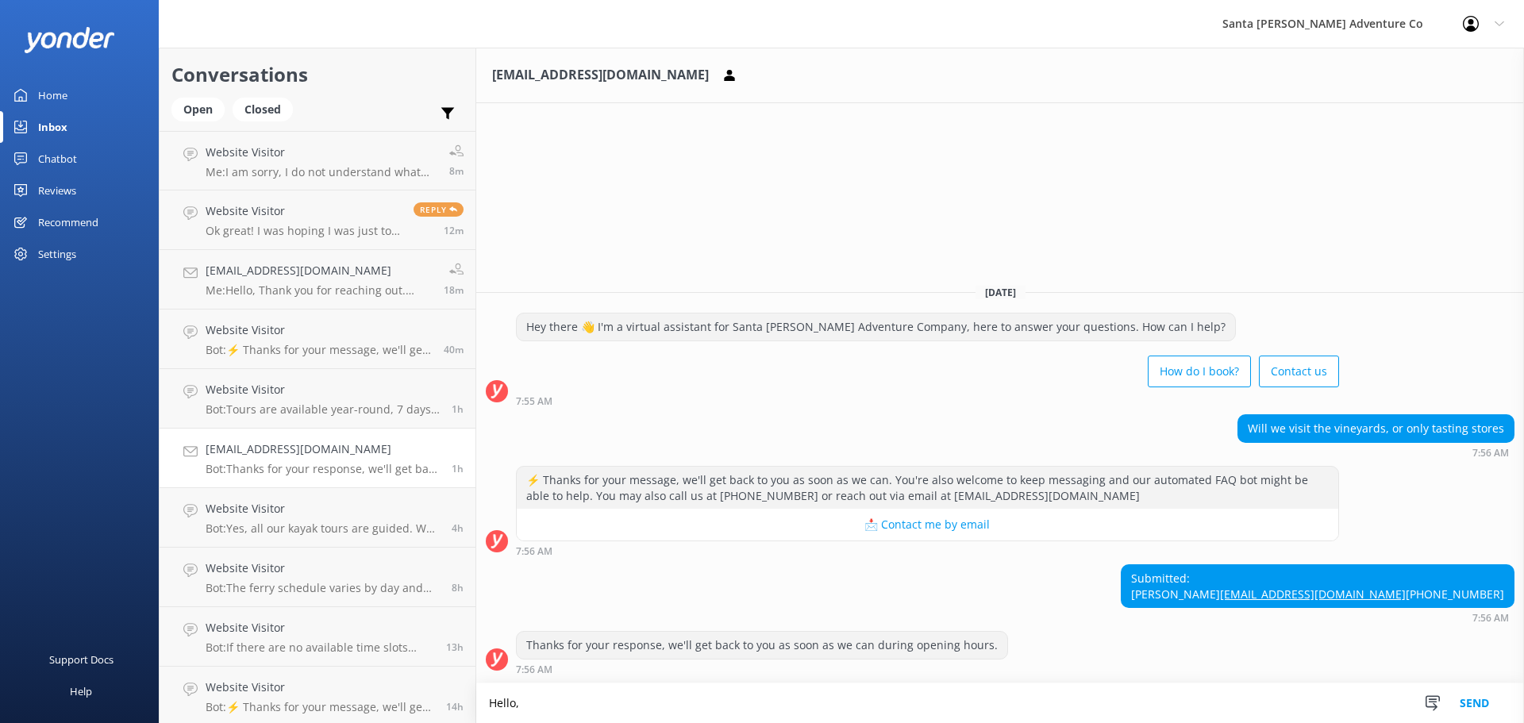
click at [606, 702] on textarea "Hello," at bounding box center [1000, 703] width 1048 height 40
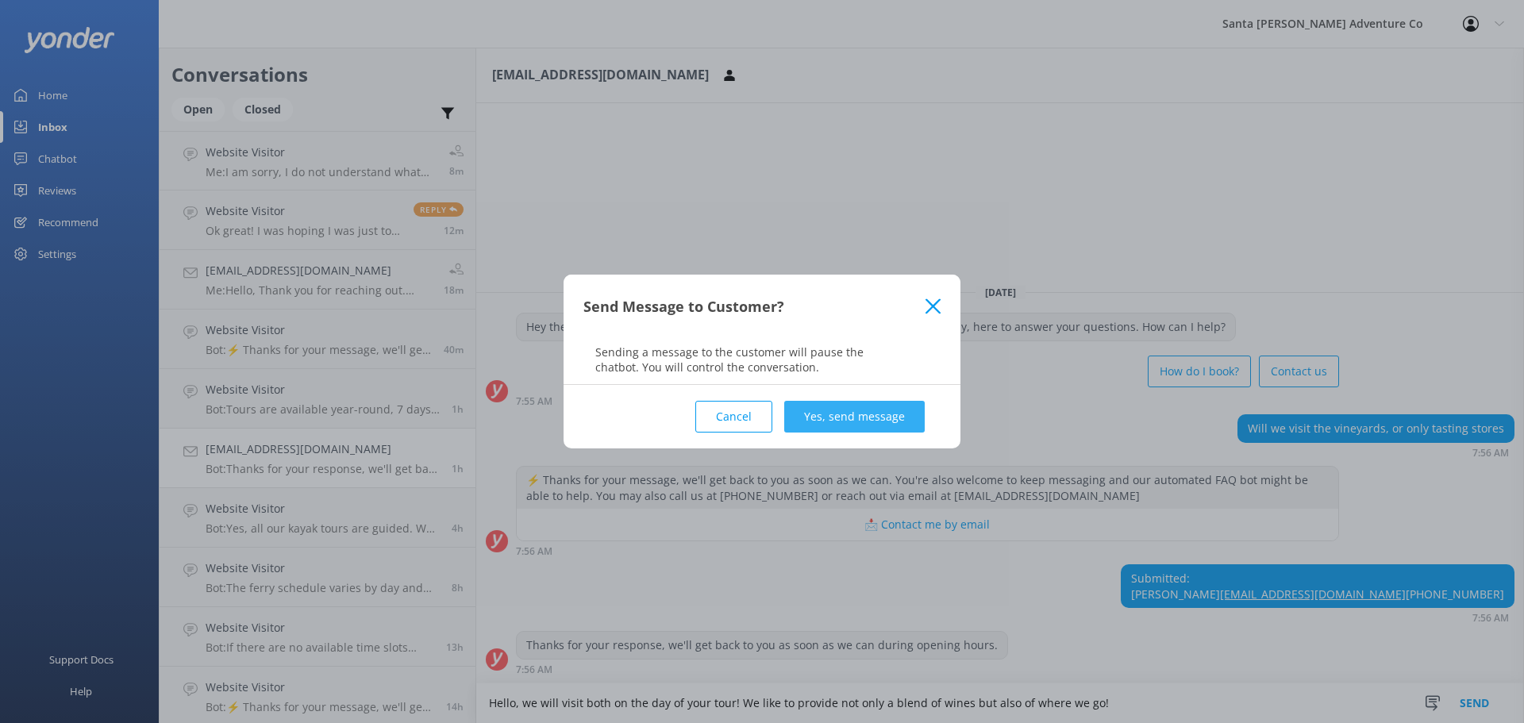
type textarea "Hello, we will visit both on the day of your tour! We like to provide not only …"
click at [864, 419] on button "Yes, send message" at bounding box center [854, 417] width 140 height 32
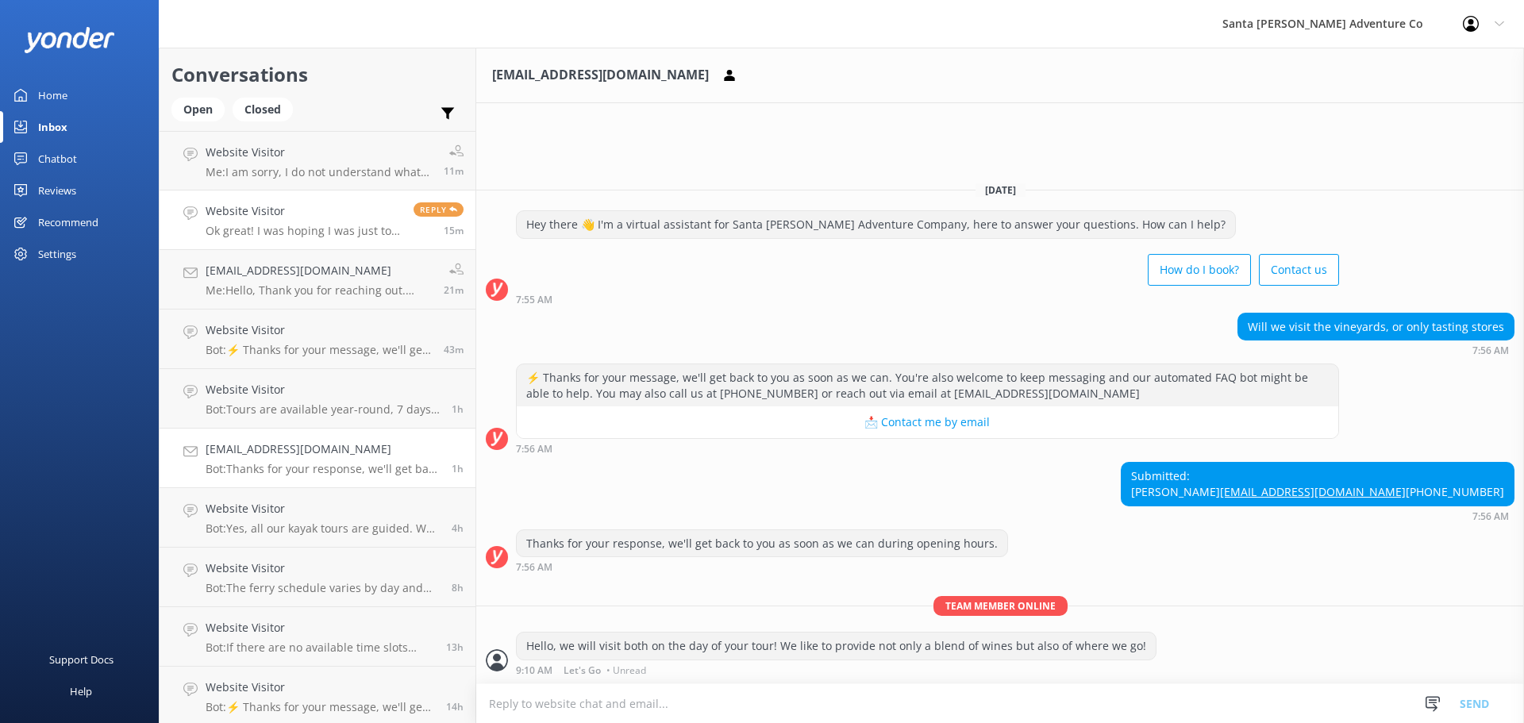
click at [313, 202] on h4 "Website Visitor" at bounding box center [304, 210] width 196 height 17
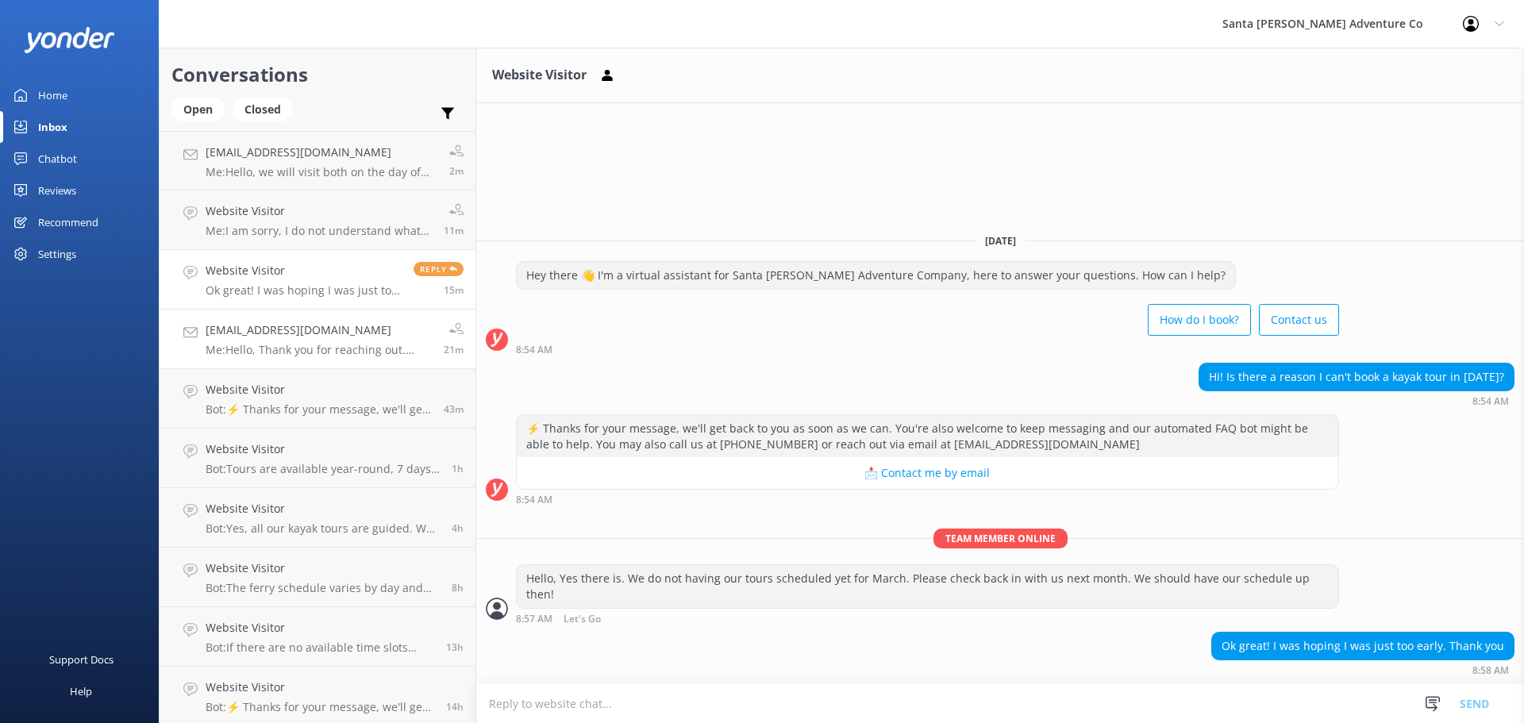
click at [278, 333] on h4 "[EMAIL_ADDRESS][DOMAIN_NAME]" at bounding box center [319, 329] width 226 height 17
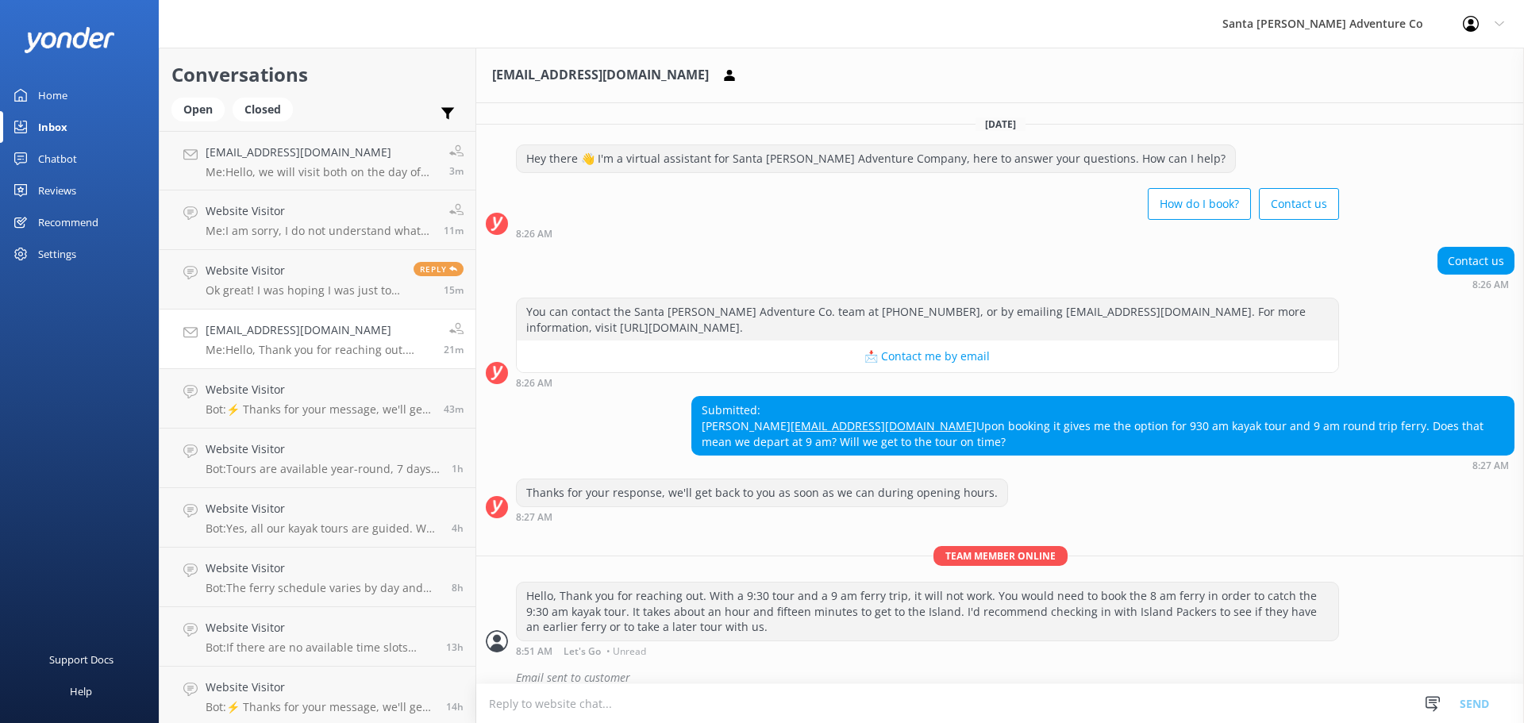
scroll to position [31, 0]
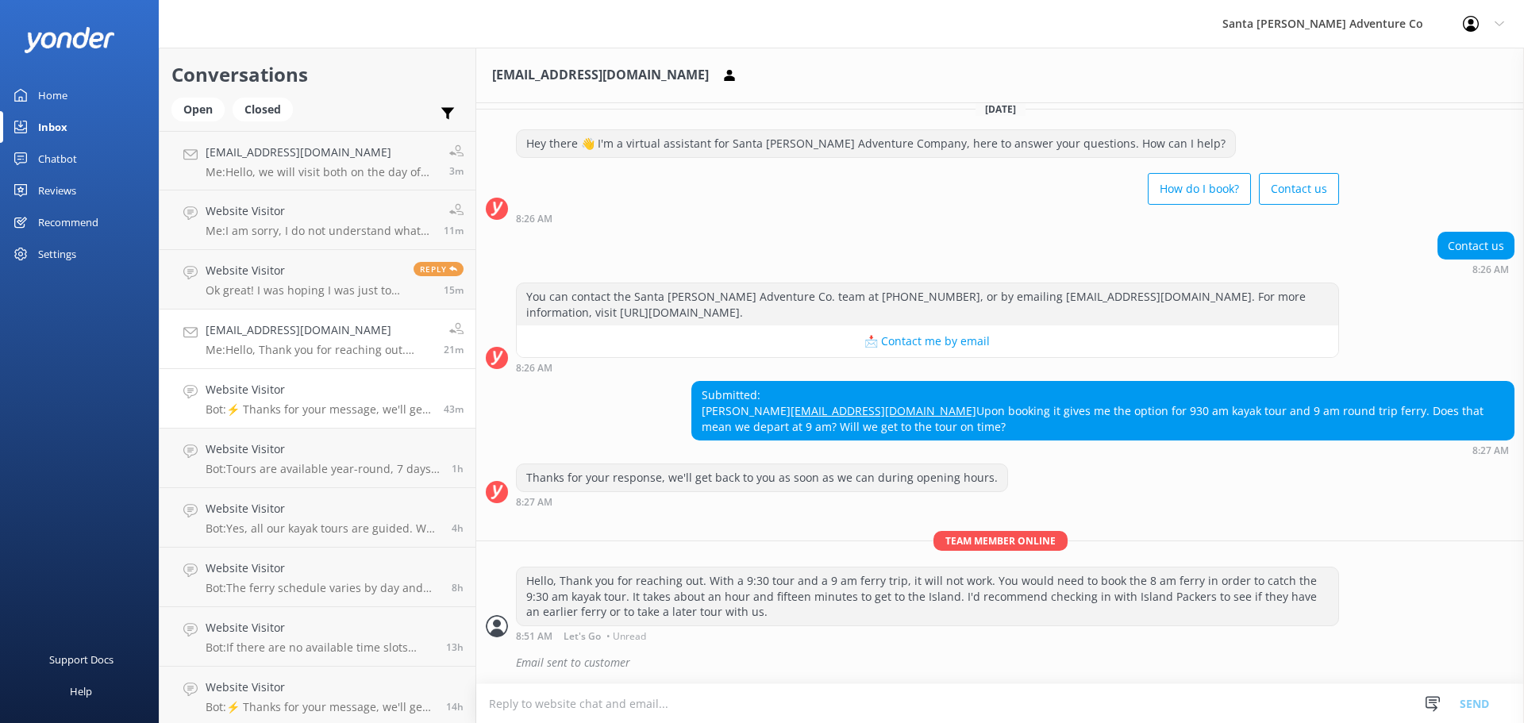
click at [278, 380] on link "Website Visitor Bot: ⚡ Thanks for your message, we'll get back to you as soon a…" at bounding box center [318, 399] width 316 height 60
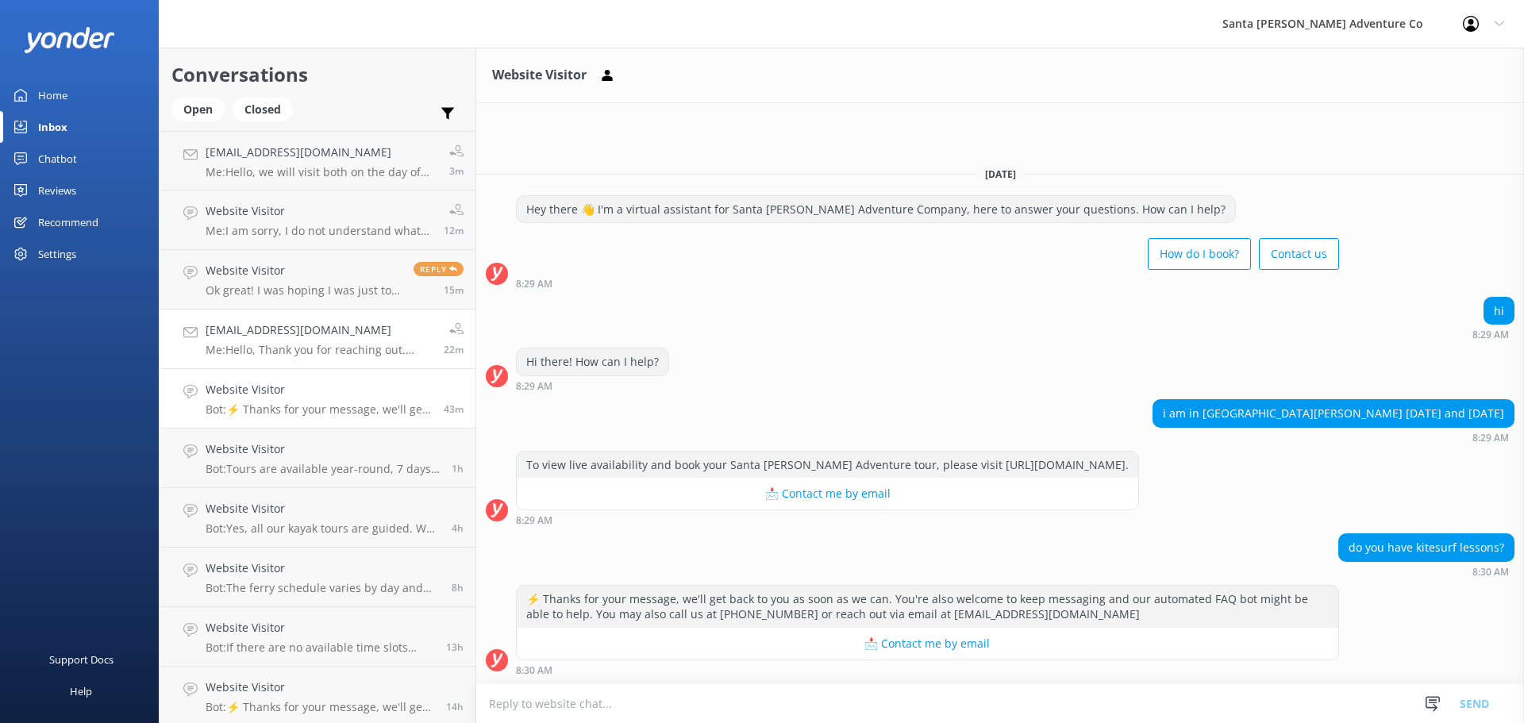
click at [279, 344] on p "Me: Hello, Thank you for reaching out. With a 9:30 tour and a 9 am ferry trip, …" at bounding box center [319, 350] width 226 height 14
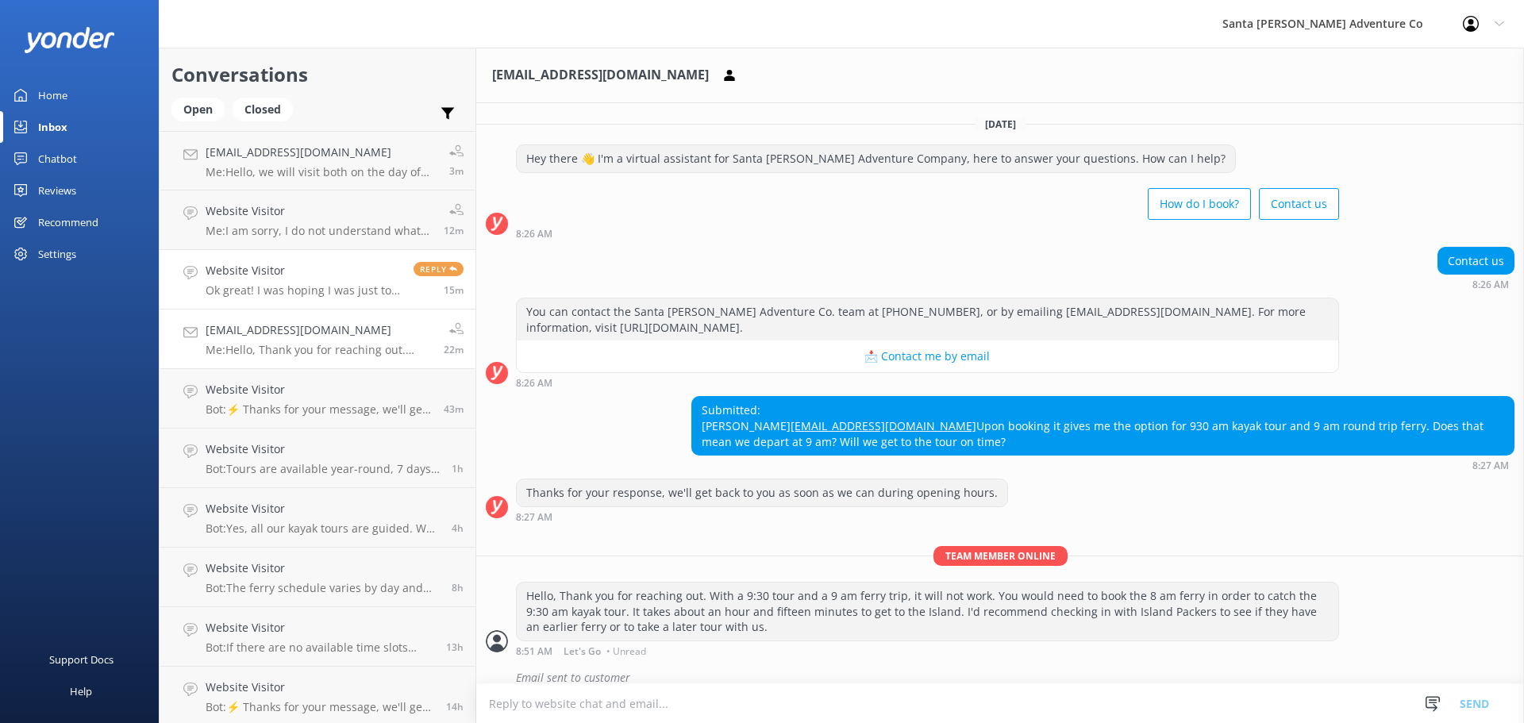
scroll to position [31, 0]
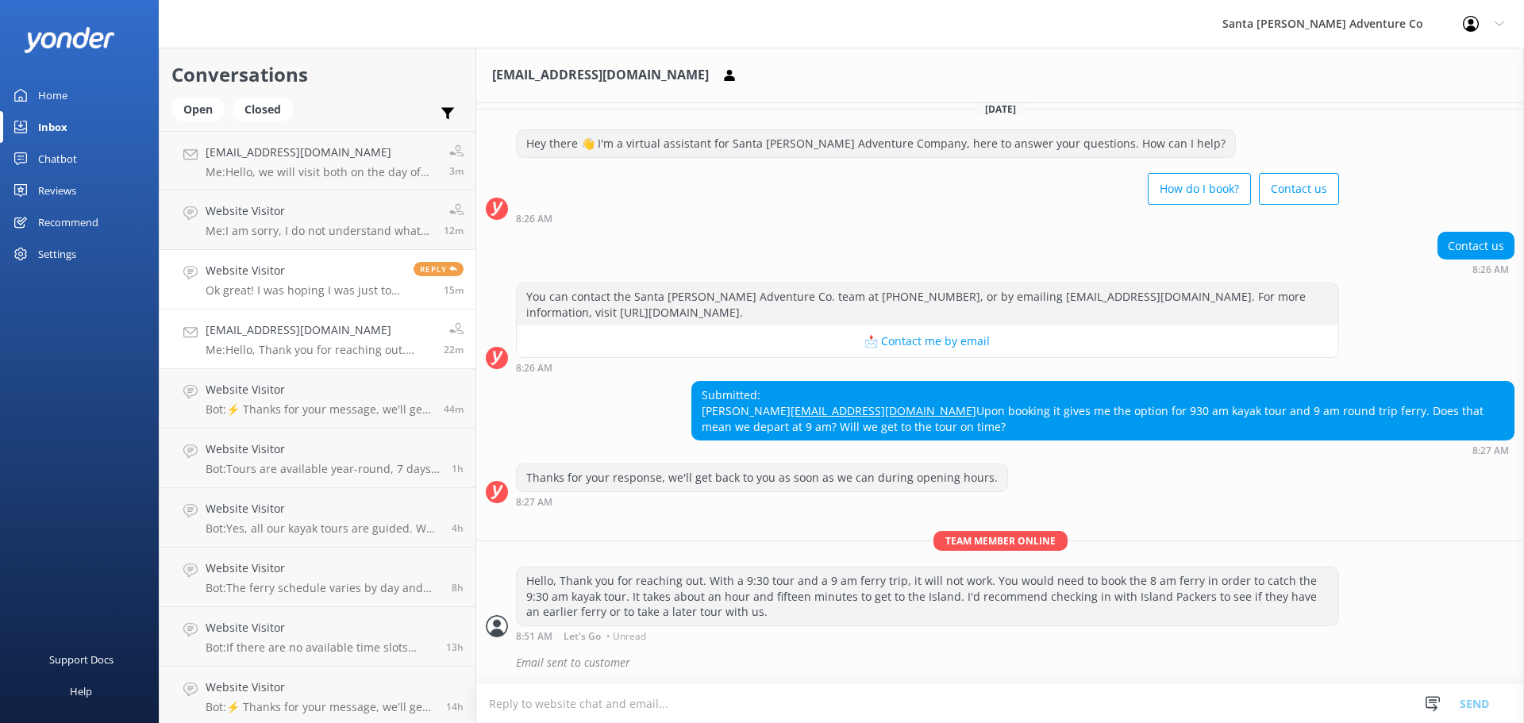
click at [279, 275] on h4 "Website Visitor" at bounding box center [304, 270] width 196 height 17
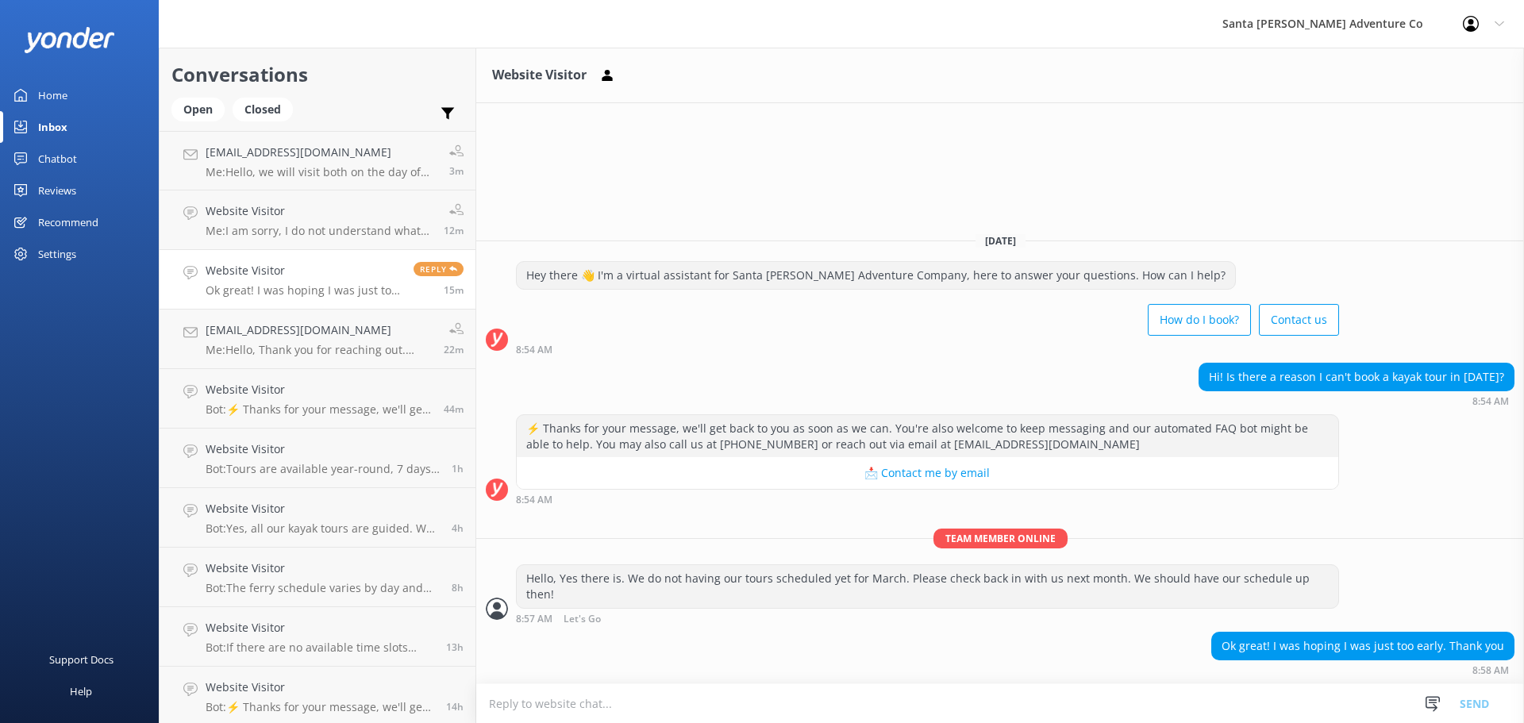
click at [784, 705] on textarea at bounding box center [1000, 703] width 1048 height 39
click at [713, 713] on textarea at bounding box center [1000, 703] width 1048 height 39
type textarea "W"
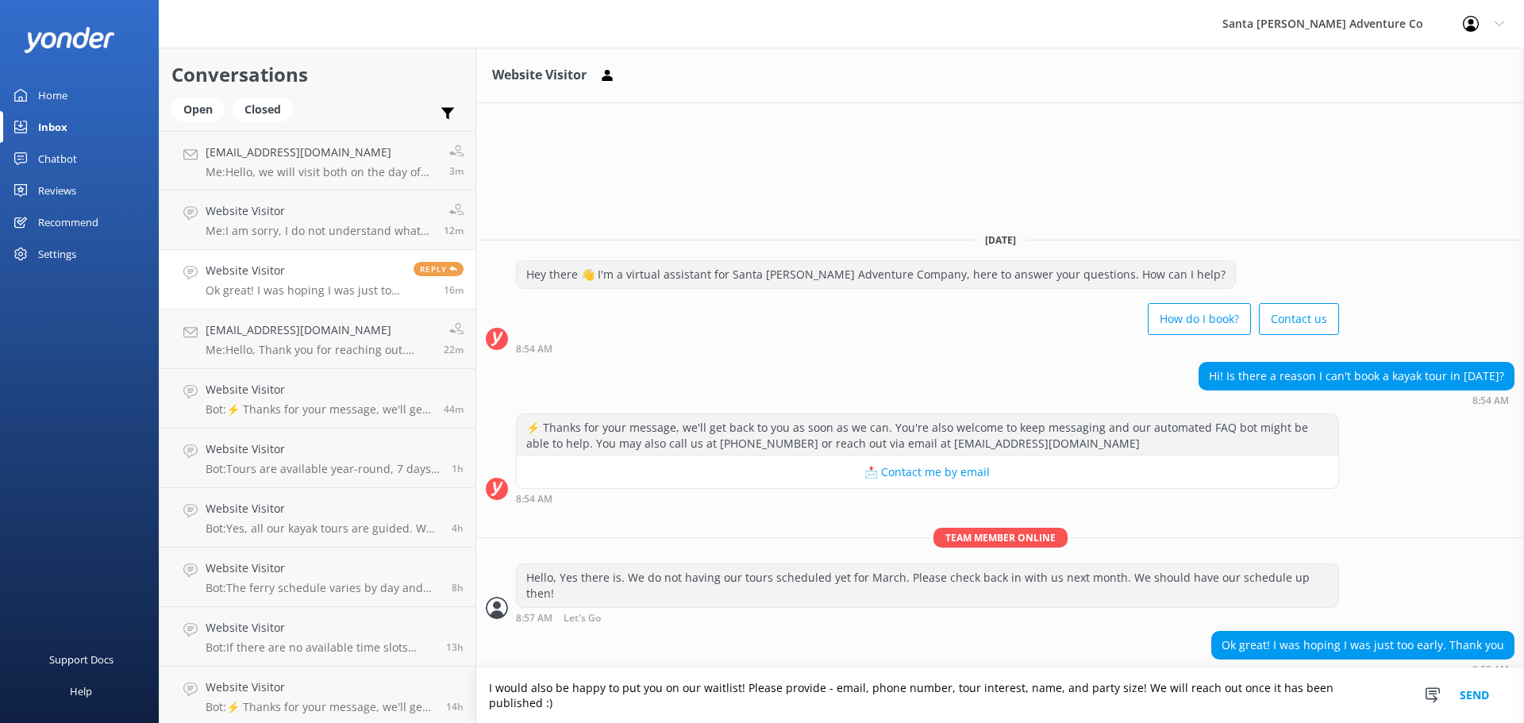
type textarea "I would also be happy to put you on our waitlist! Please provide - email, phone…"
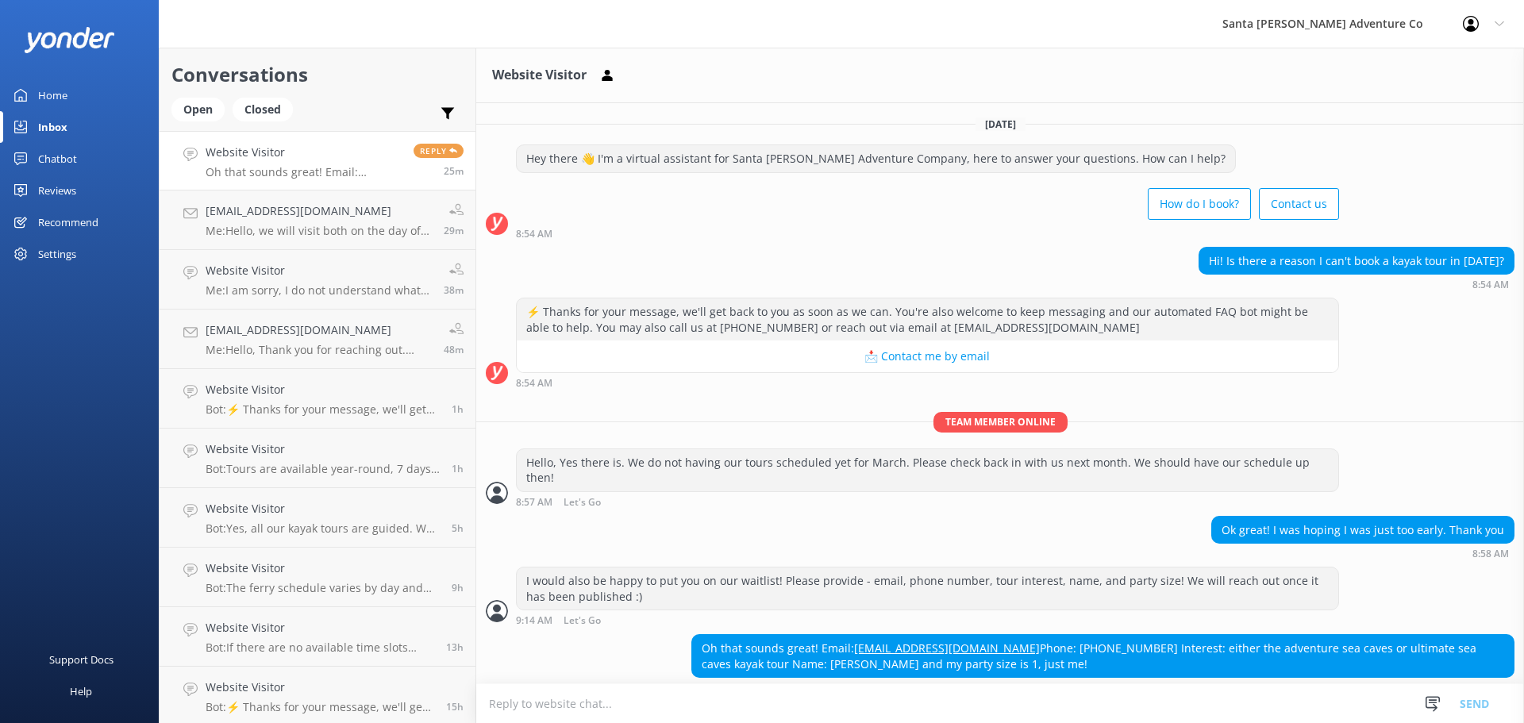
scroll to position [2, 0]
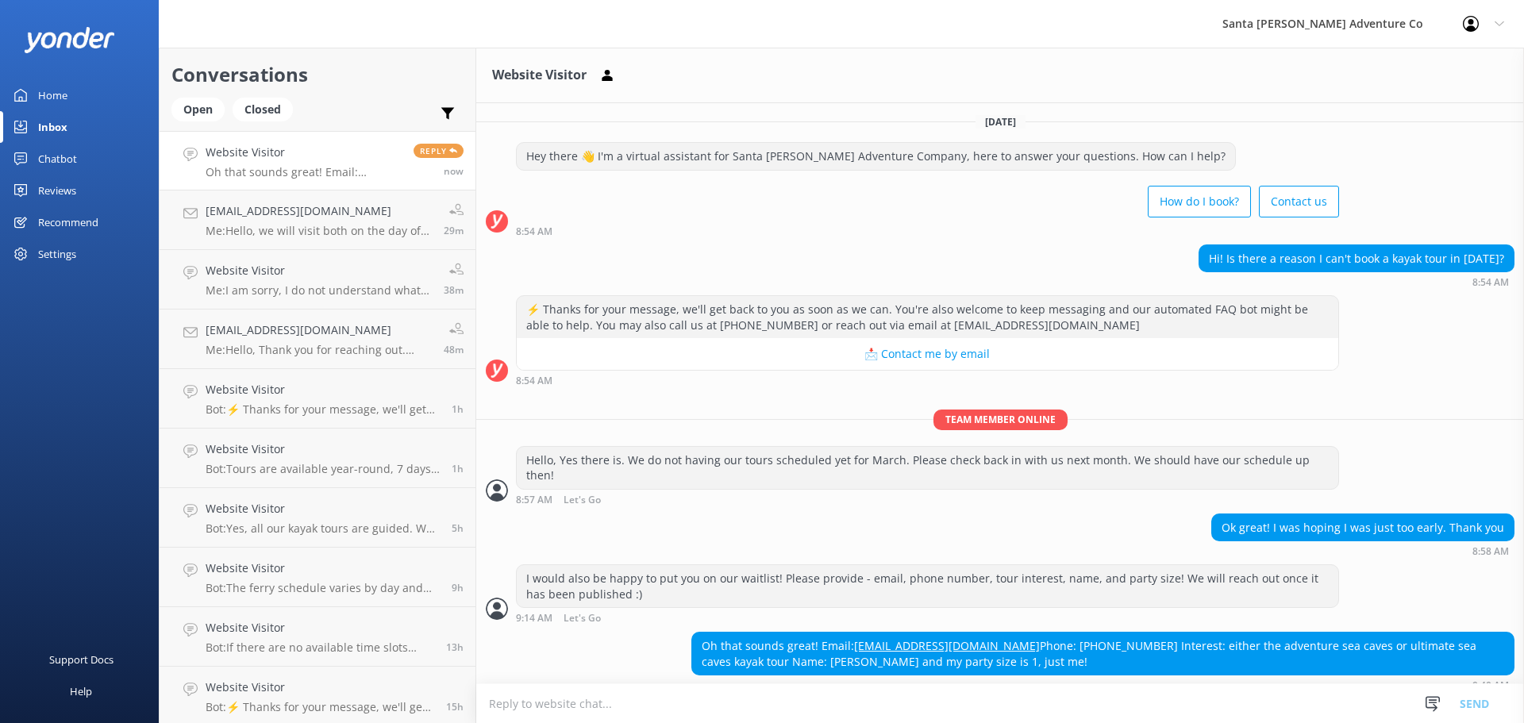
click at [292, 157] on h4 "Website Visitor" at bounding box center [304, 152] width 196 height 17
click at [310, 168] on p "Oh that sounds great! Email: taylormc17@gmail.com Phone: 8326466488 Interest: e…" at bounding box center [304, 172] width 196 height 14
click at [1036, 633] on div "Oh that sounds great! Email: taylormc17@gmail.com Phone: 8326466488 Interest: e…" at bounding box center [1102, 654] width 821 height 42
copy div "8326466488"
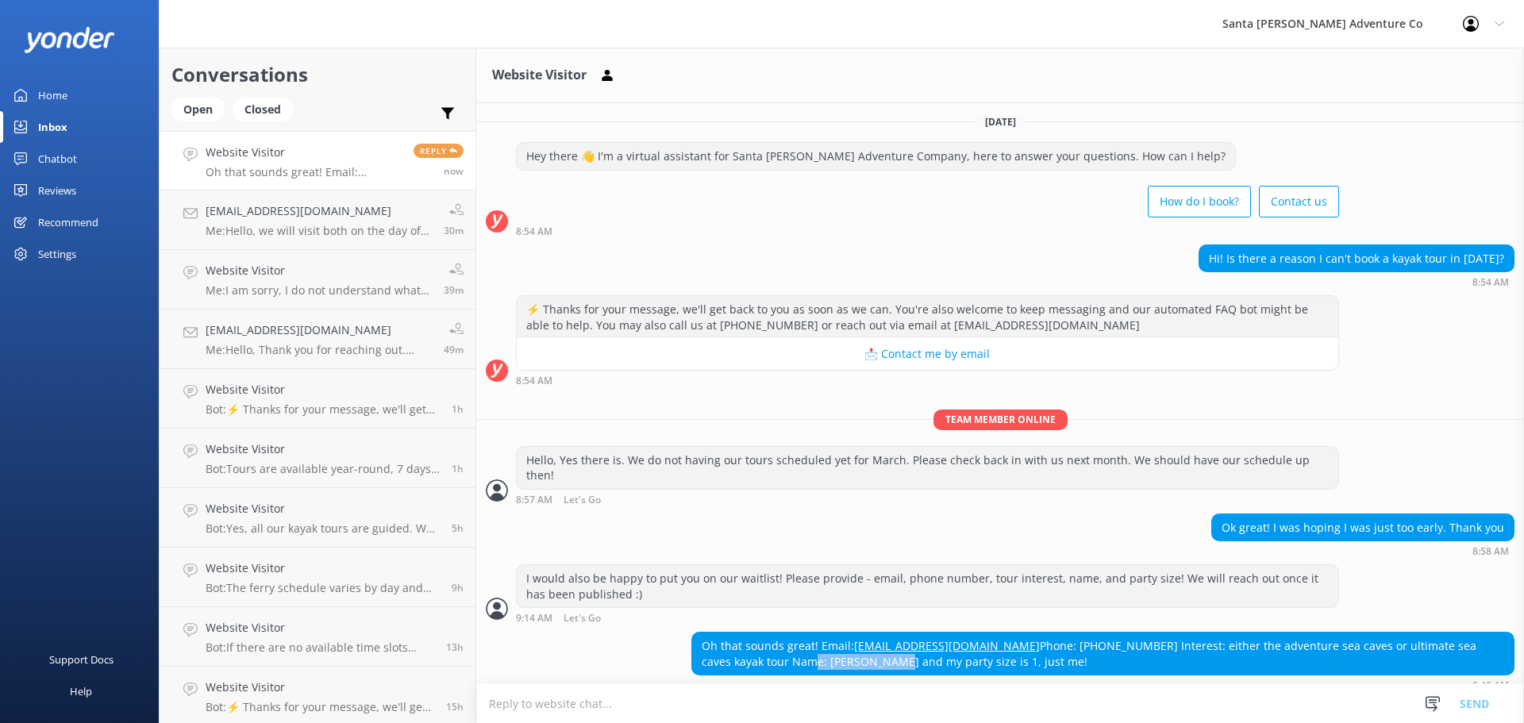
drag, startPoint x: 694, startPoint y: 646, endPoint x: 782, endPoint y: 644, distance: 87.3
click at [782, 644] on div "Oh that sounds great! Email: taylormc17@gmail.com Phone: 8326466488 Interest: e…" at bounding box center [1102, 654] width 821 height 42
copy div "Taylor McCaslin"
click at [969, 638] on link "taylormc17@gmail.com" at bounding box center [947, 645] width 186 height 15
click at [765, 103] on div "Today Hey there 👋 I'm a virtual assistant for Santa Barbara Adventure Company, …" at bounding box center [1000, 400] width 1048 height 598
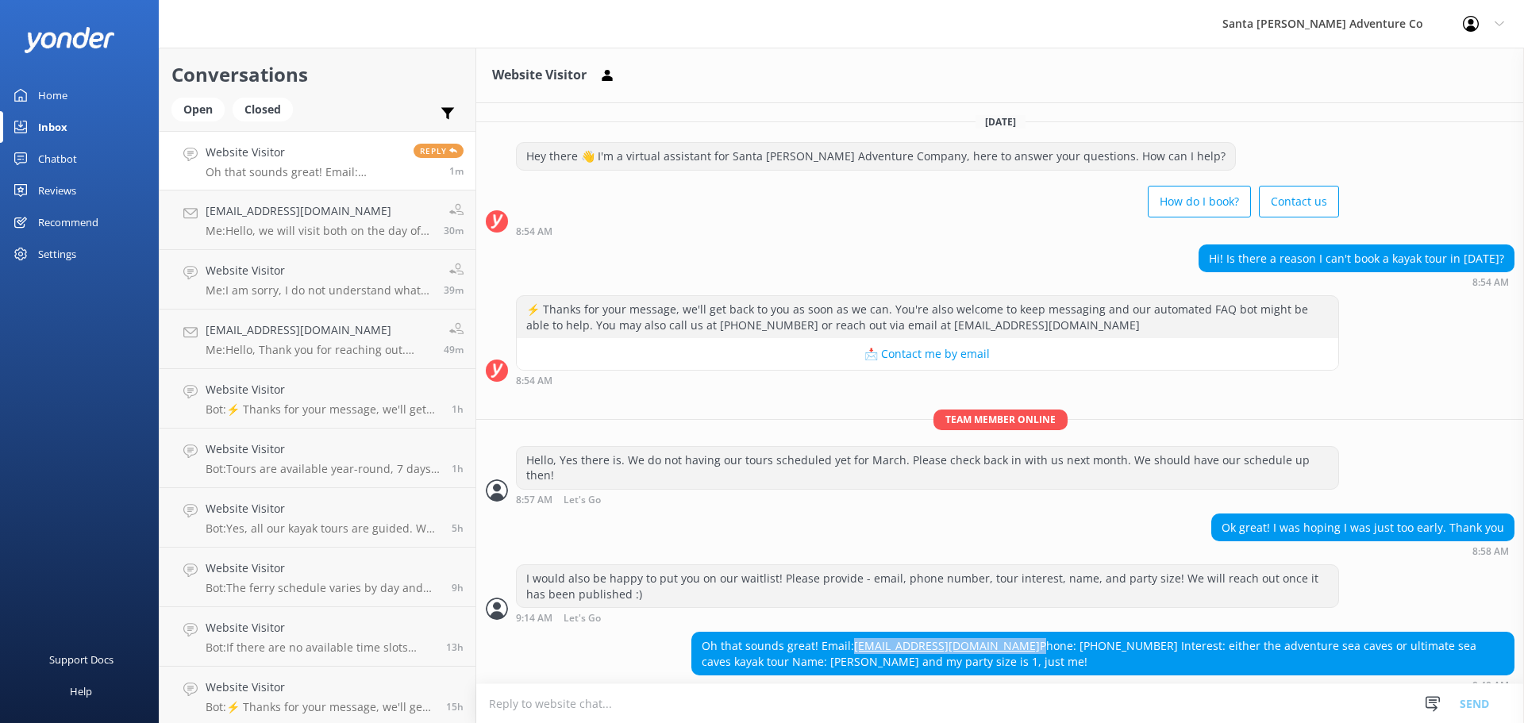
drag, startPoint x: 850, startPoint y: 628, endPoint x: 974, endPoint y: 633, distance: 123.9
click at [974, 633] on div "Oh that sounds great! Email: taylormc17@gmail.com Phone: 8326466488 Interest: e…" at bounding box center [1102, 654] width 821 height 42
copy div "taylormc17@gmail.com"
click at [759, 699] on textarea at bounding box center [1000, 703] width 1048 height 39
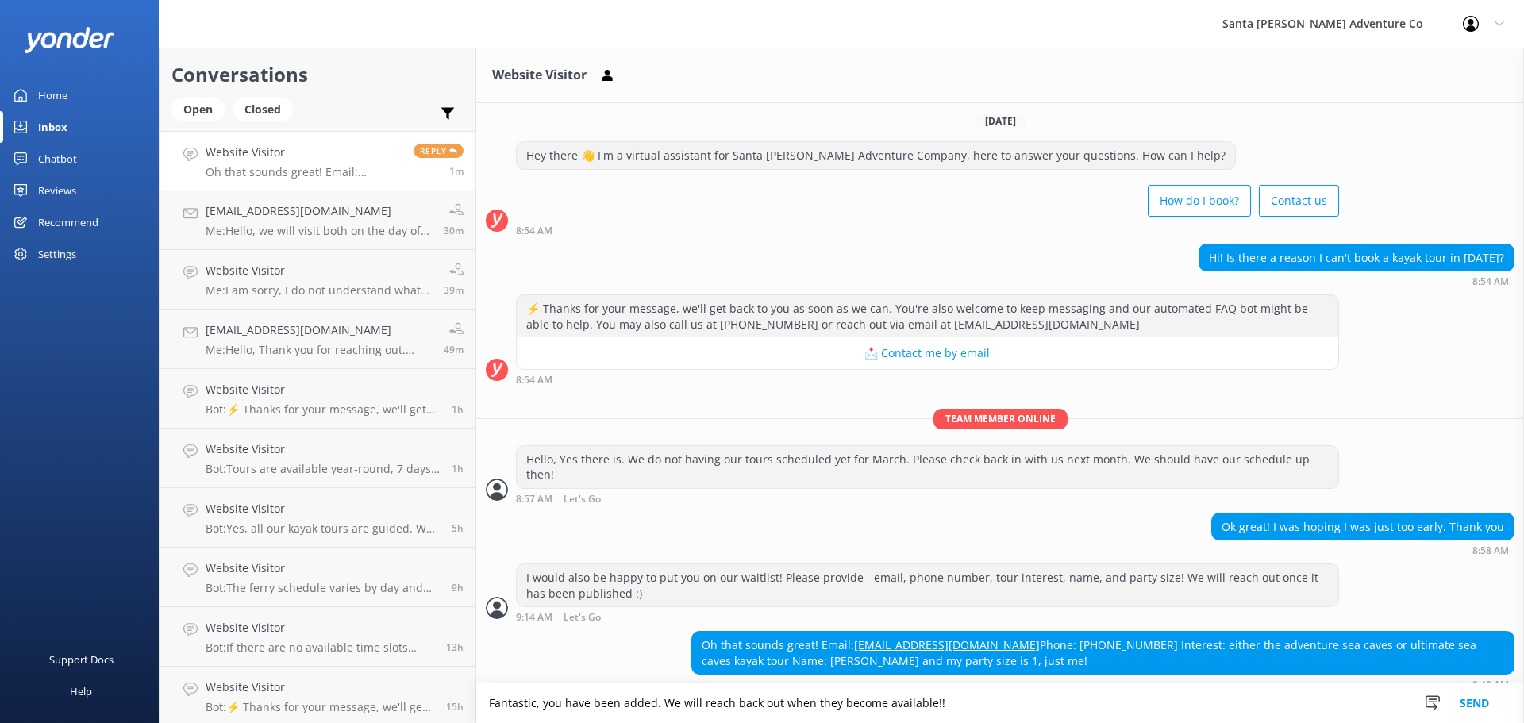
type textarea "Fantastic, you have been added. We will reach back out when they become availab…"
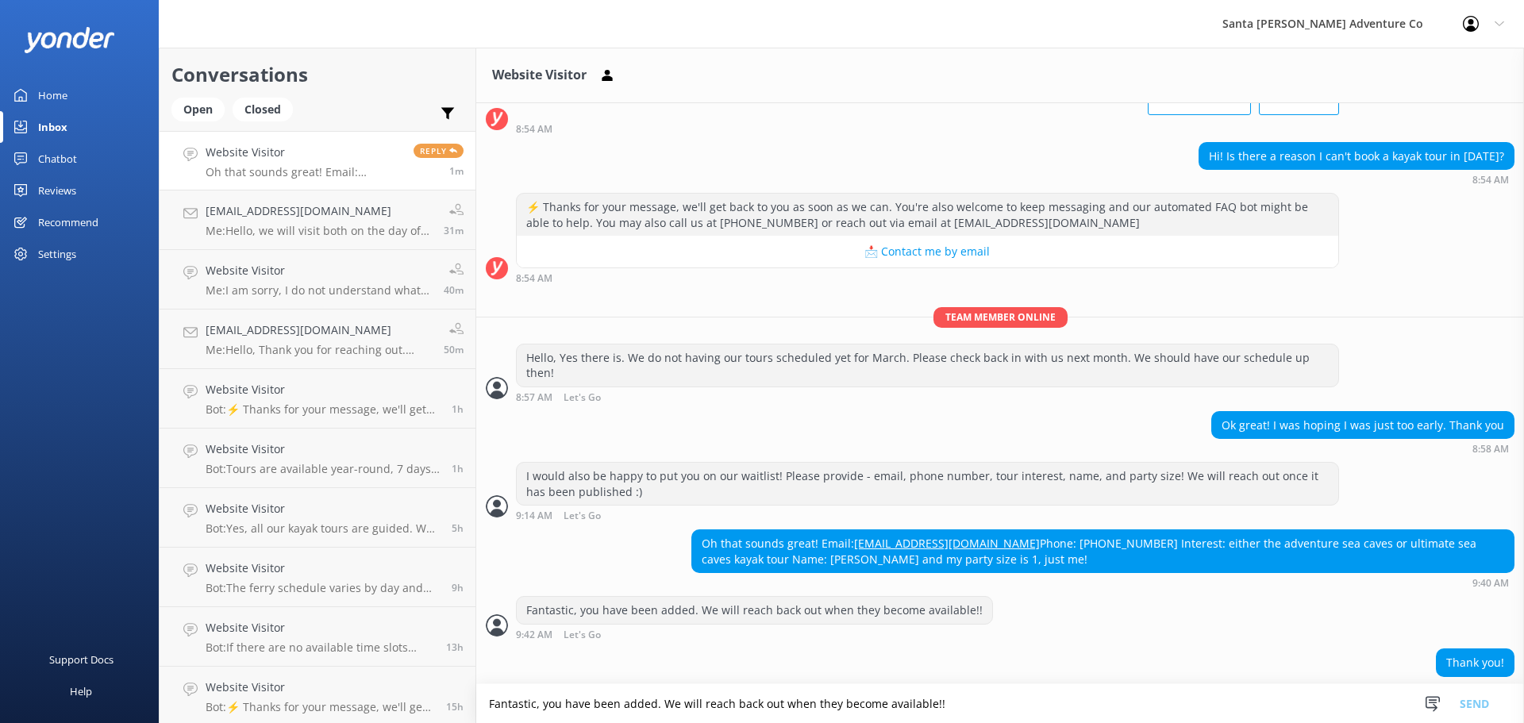
scroll to position [106, 0]
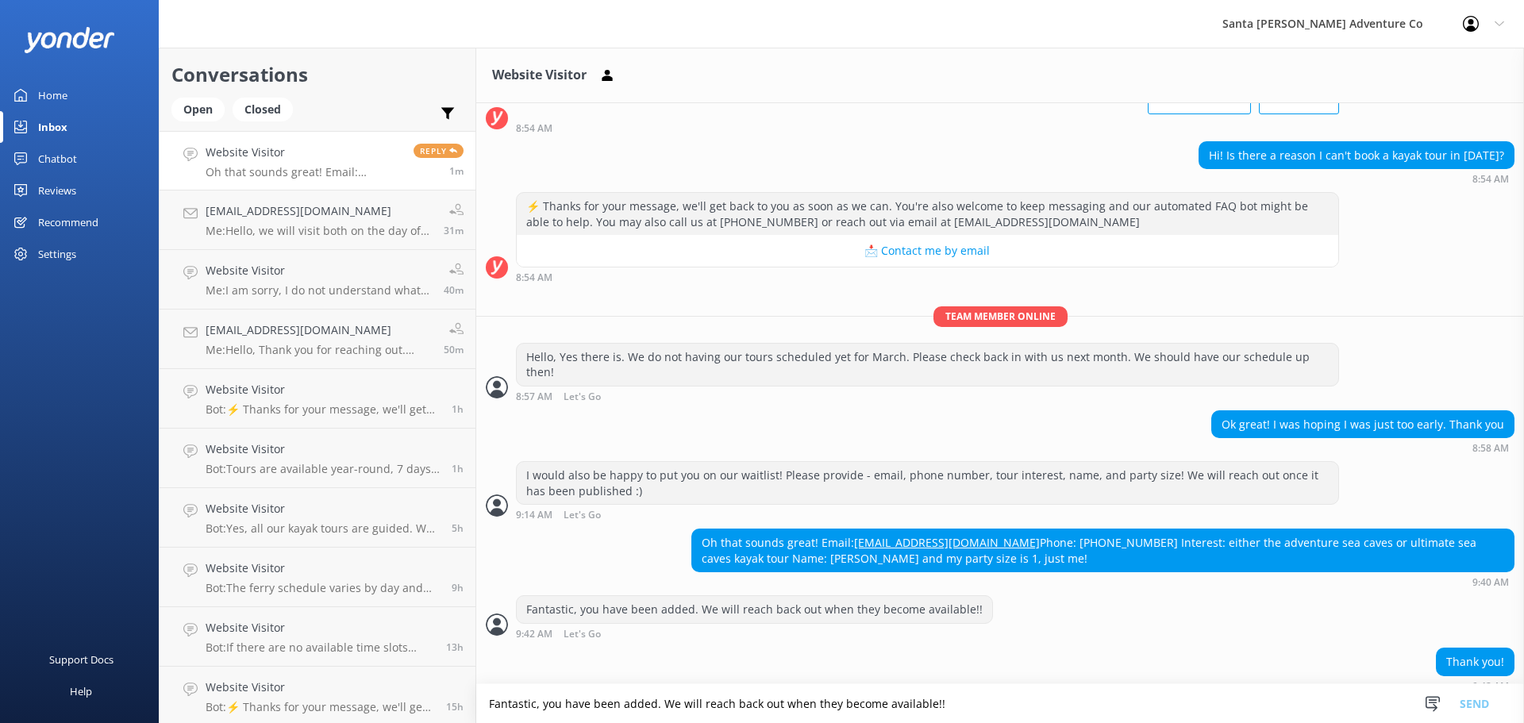
click at [729, 699] on textarea "Fantastic, you have been added. We will reach back out when they become availab…" at bounding box center [1000, 703] width 1048 height 39
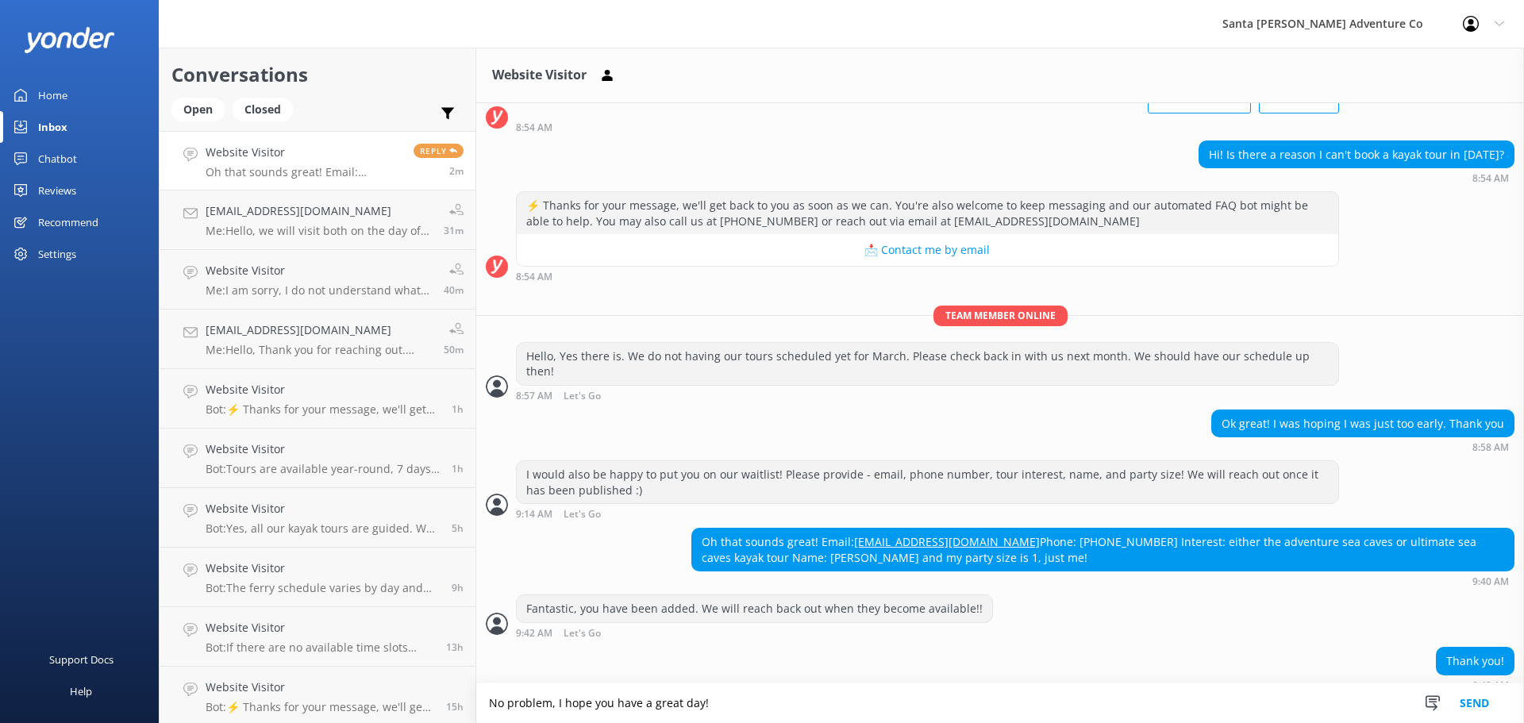
click at [761, 695] on textarea "No problem, I hope you have a great day!" at bounding box center [1000, 703] width 1048 height 40
type textarea "No problem, I hope you have a great day! Cheers"
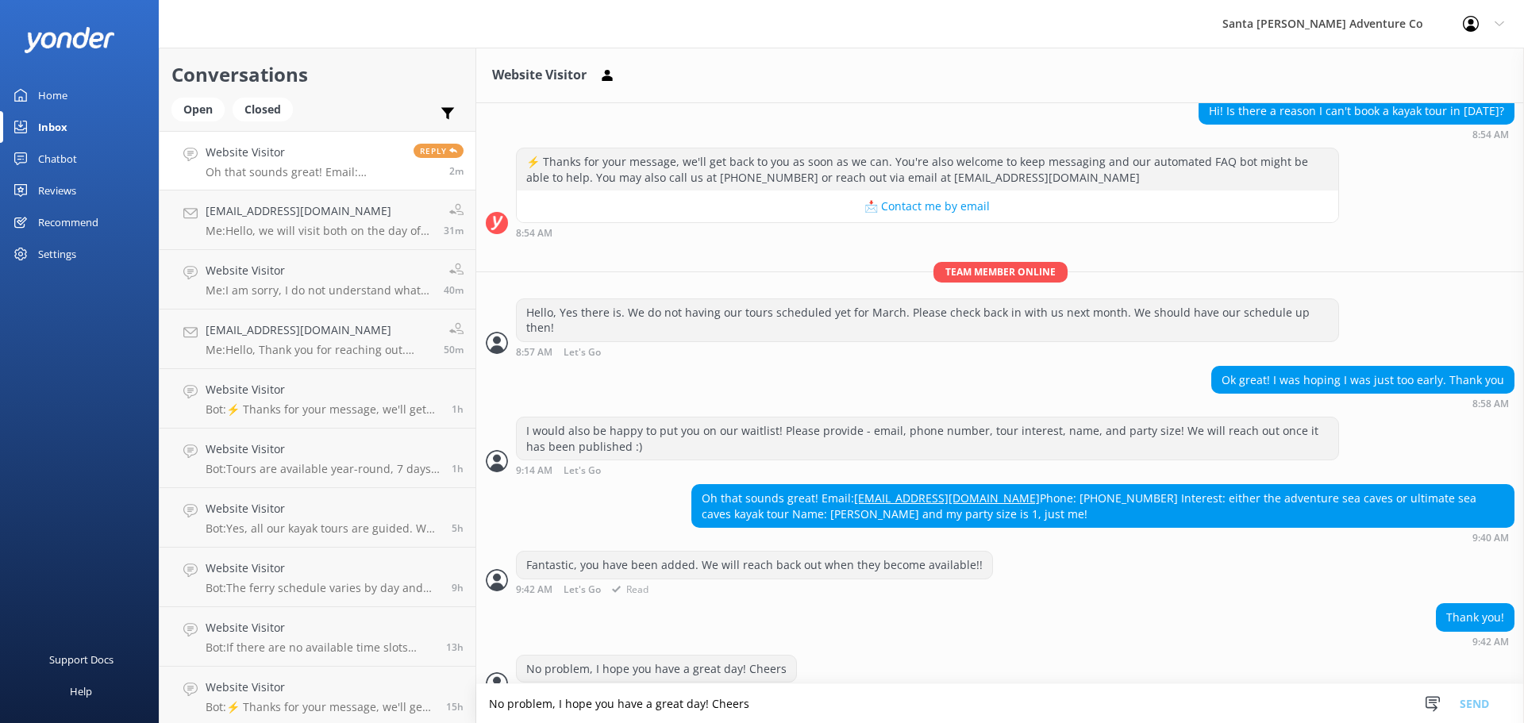
scroll to position [157, 0]
